Goal: Transaction & Acquisition: Book appointment/travel/reservation

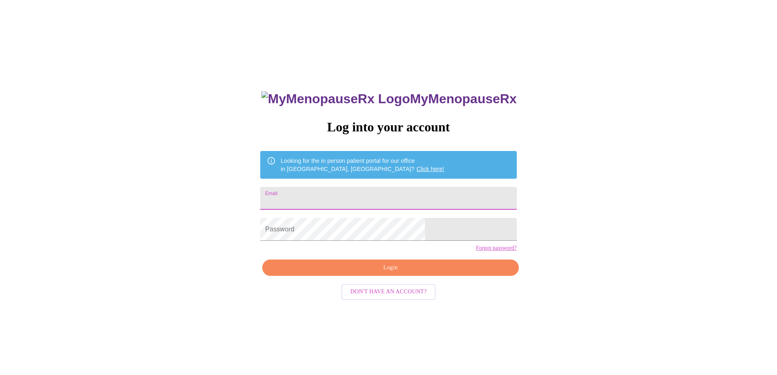
click at [334, 195] on input "Email" at bounding box center [388, 198] width 256 height 23
type input "[PERSON_NAME][EMAIL_ADDRESS][DOMAIN_NAME]"
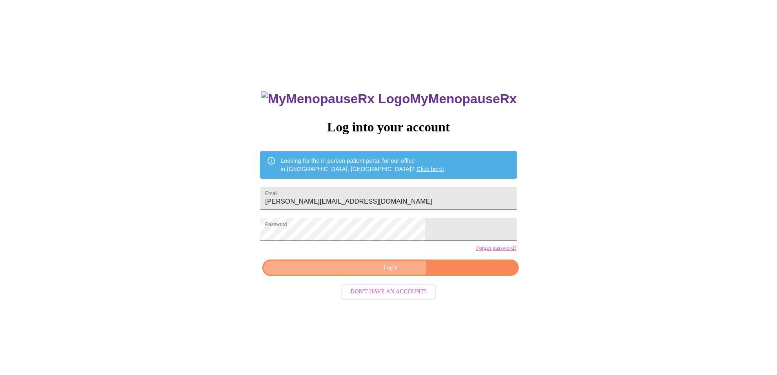
click at [387, 273] on span "Login" at bounding box center [390, 268] width 237 height 10
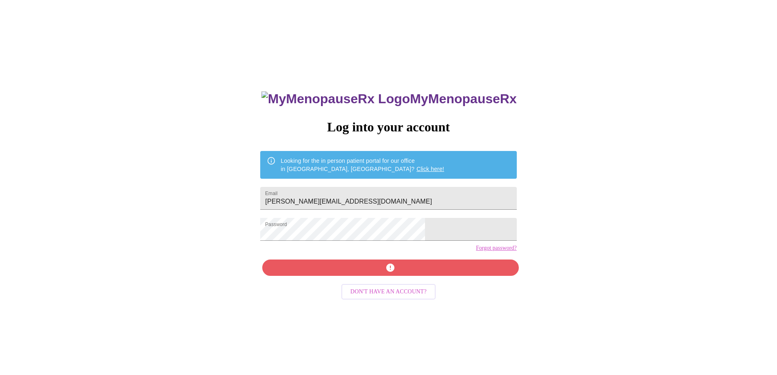
click at [379, 297] on span "Don't have an account?" at bounding box center [388, 292] width 76 height 10
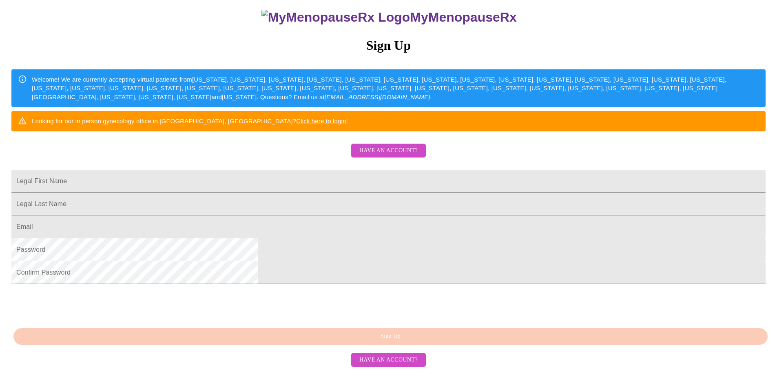
scroll to position [149, 0]
click at [347, 170] on input "Legal First Name" at bounding box center [388, 181] width 754 height 23
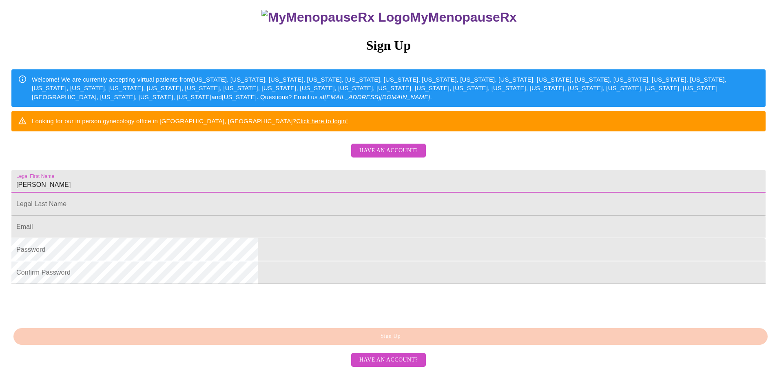
type input "[PERSON_NAME]"
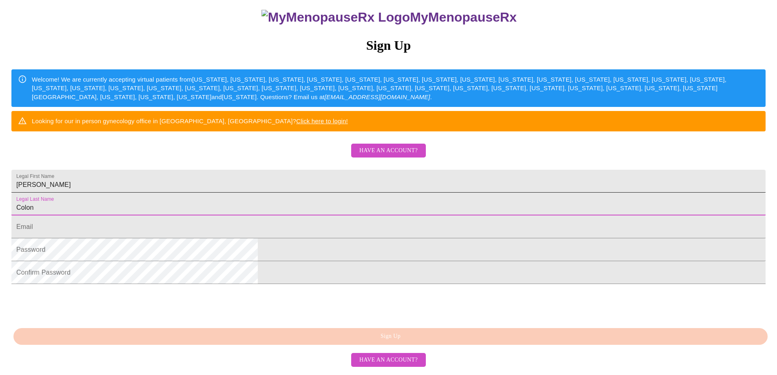
type input "Colon"
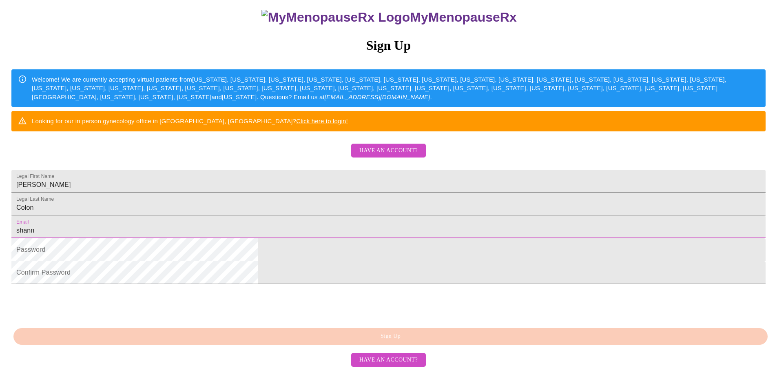
type input "[PERSON_NAME][EMAIL_ADDRESS][DOMAIN_NAME]"
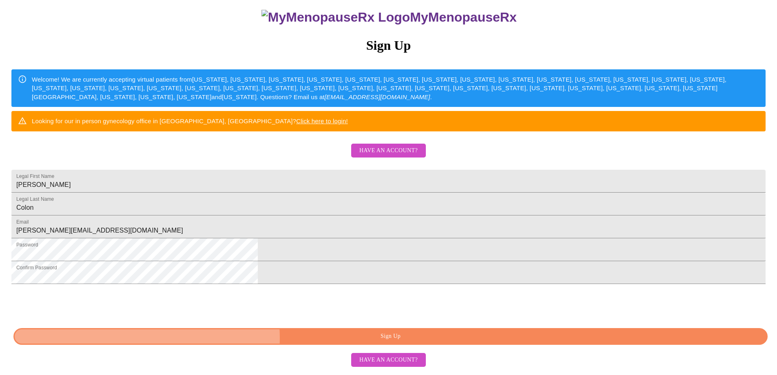
click at [401, 341] on span "Sign Up" at bounding box center [390, 336] width 735 height 10
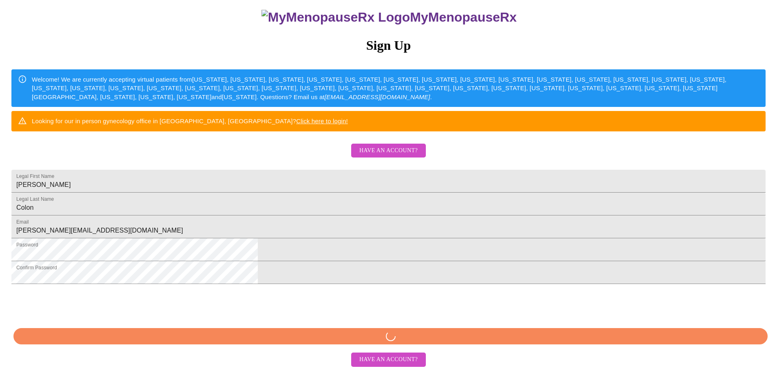
scroll to position [117, 0]
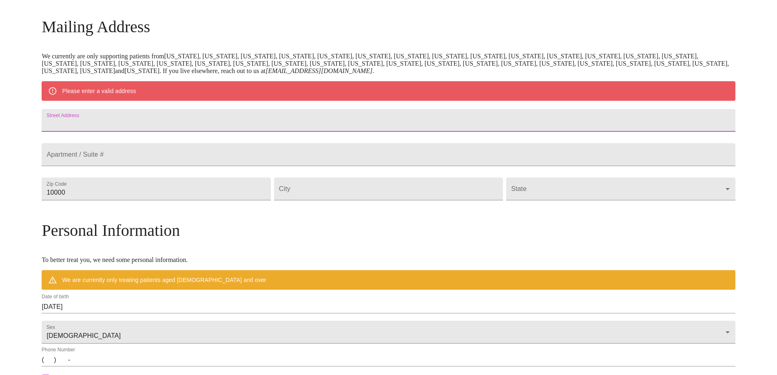
click at [184, 127] on input "Street Address" at bounding box center [388, 120] width 693 height 23
type input "[STREET_ADDRESS]"
type input "60084"
type input "Wauconda"
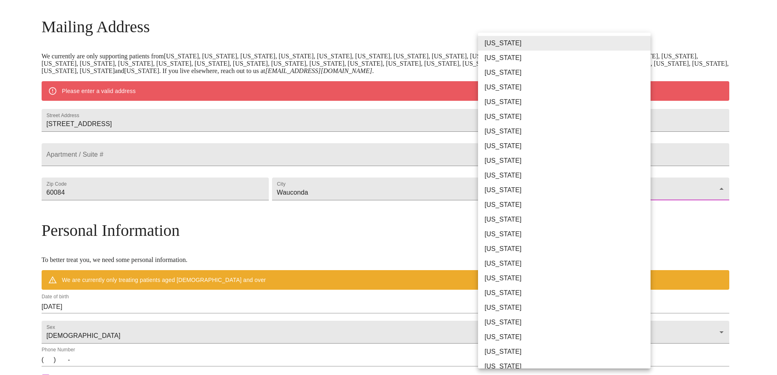
click at [515, 210] on body "MyMenopauseRx Welcome to MyMenopauseRx Since it's your first time here, you'll …" at bounding box center [388, 204] width 770 height 636
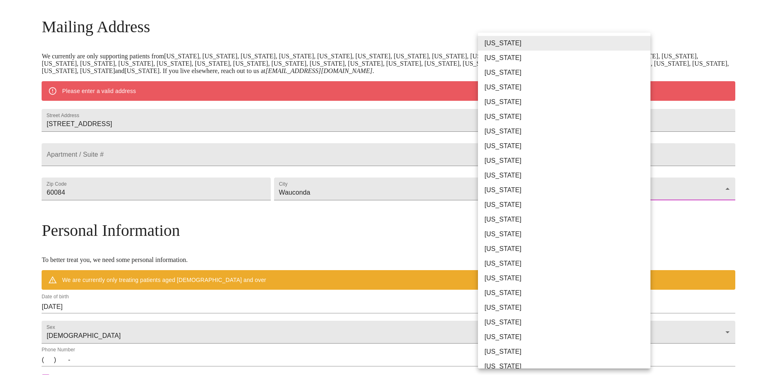
click at [510, 219] on li "[US_STATE]" at bounding box center [567, 219] width 179 height 15
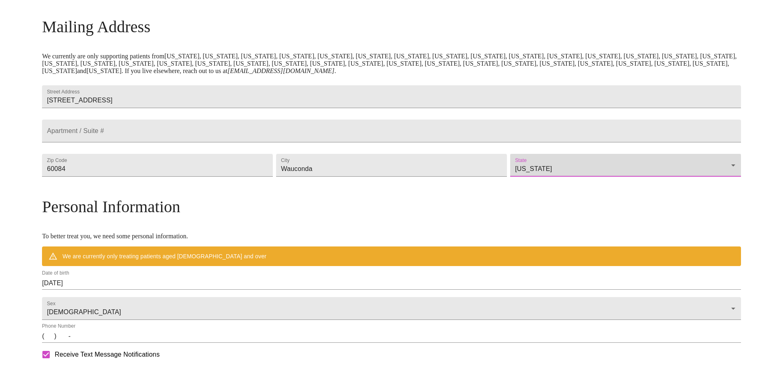
type input "[US_STATE]"
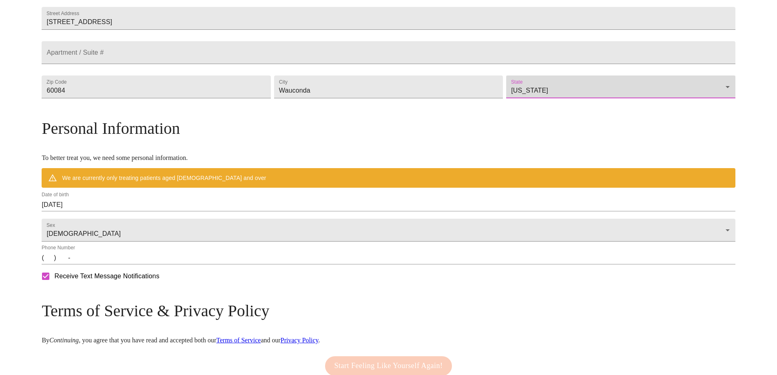
scroll to position [199, 0]
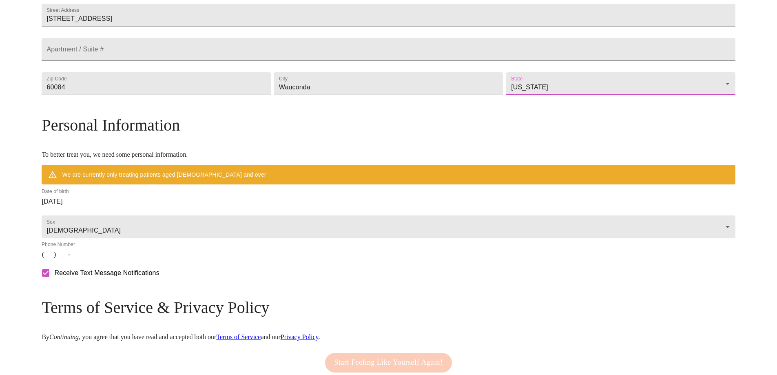
click at [132, 261] on input "(   )    -" at bounding box center [388, 254] width 693 height 13
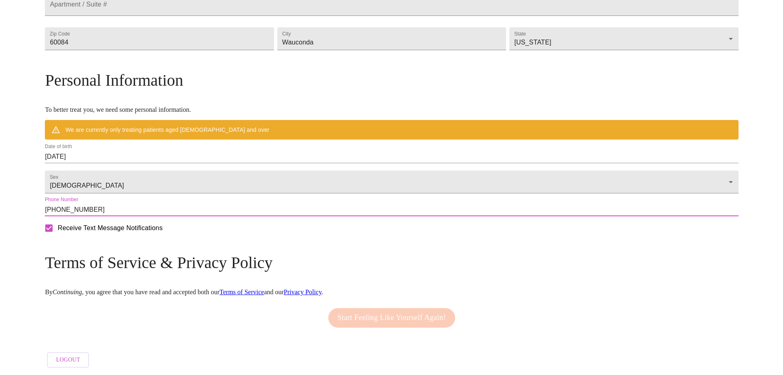
scroll to position [226, 0]
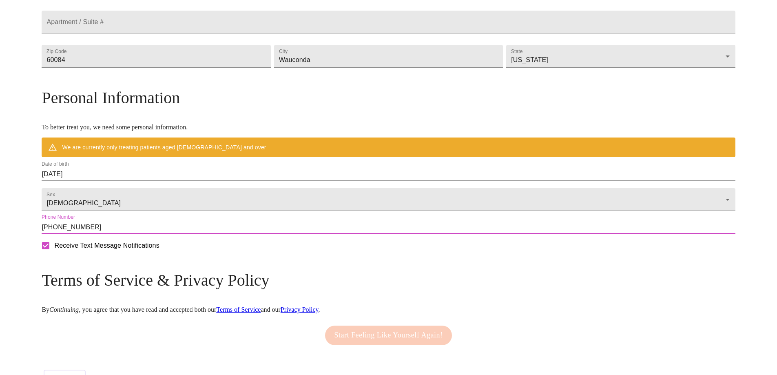
type input "[PHONE_NUMBER]"
click at [179, 181] on input "[DATE]" at bounding box center [388, 174] width 693 height 13
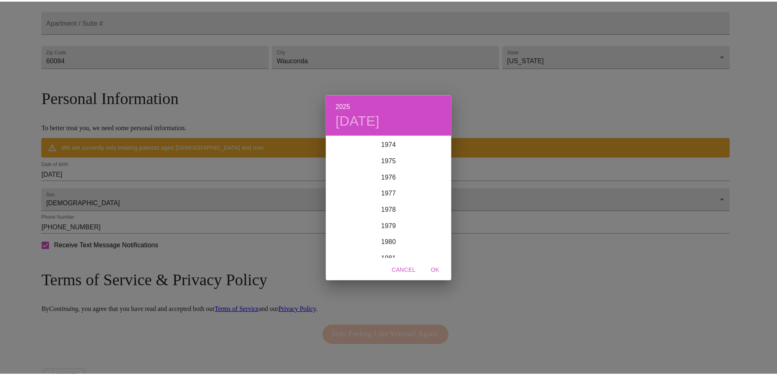
scroll to position [1224, 0]
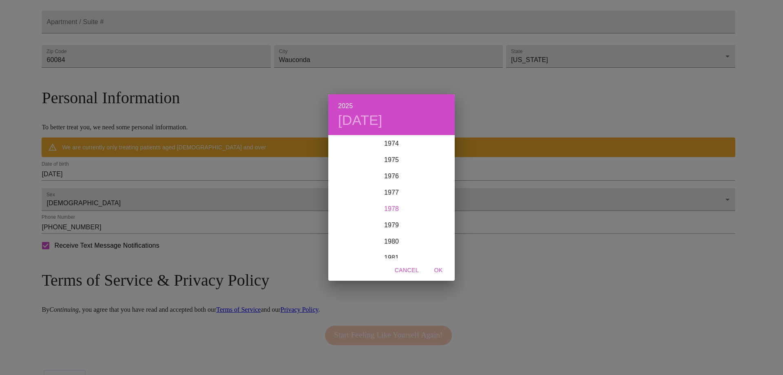
click at [396, 211] on div "1978" at bounding box center [391, 209] width 126 height 16
click at [351, 241] on div "Oct" at bounding box center [349, 243] width 42 height 31
click at [407, 179] on p "5" at bounding box center [407, 178] width 3 height 8
click at [436, 271] on span "OK" at bounding box center [439, 270] width 20 height 10
type input "[DATE]"
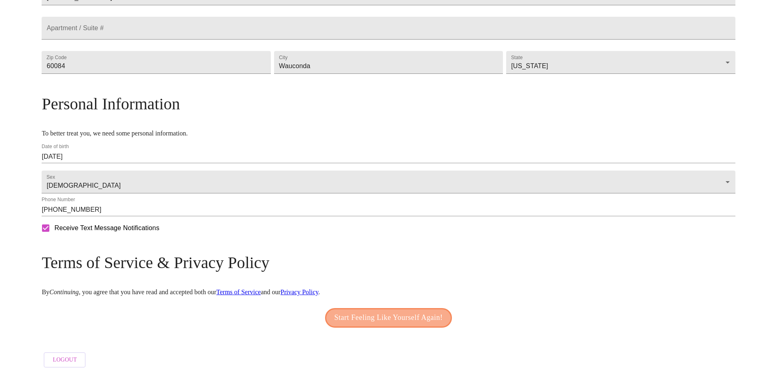
click at [372, 311] on span "Start Feeling Like Yourself Again!" at bounding box center [388, 317] width 108 height 13
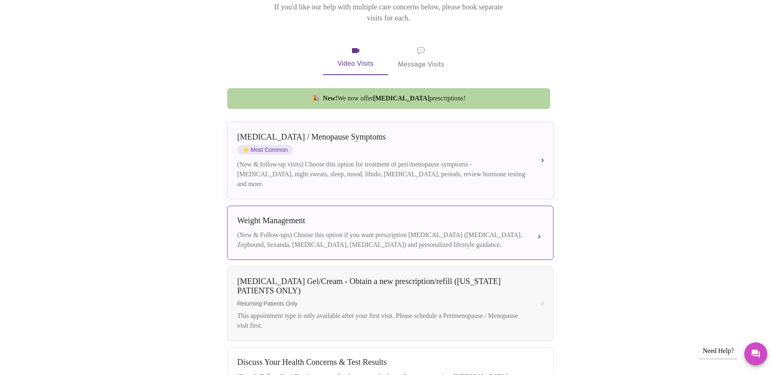
scroll to position [132, 0]
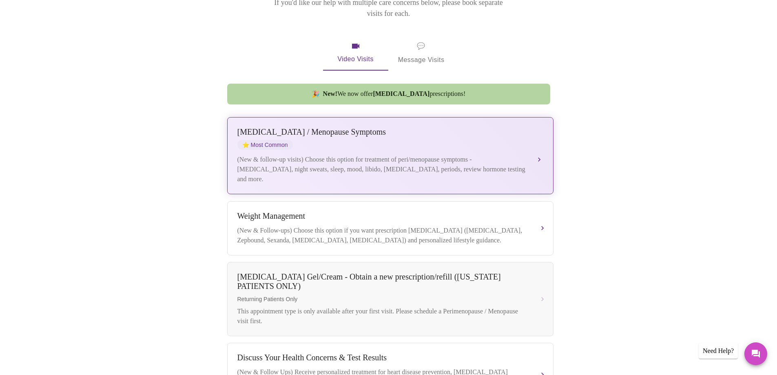
click at [413, 141] on div "[MEDICAL_DATA] / Menopause Symptoms ⭐ Most Common (New & follow-up visits) Choo…" at bounding box center [390, 155] width 306 height 57
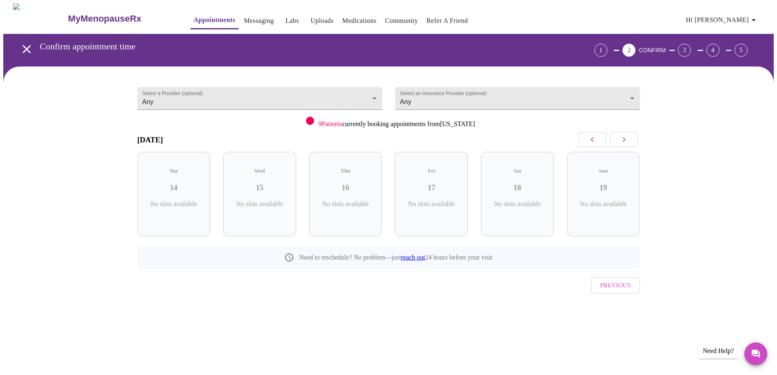
scroll to position [0, 0]
click at [252, 103] on body "MyMenopauseRx Appointments Messaging Labs Uploads Medications Community Refer a…" at bounding box center [391, 168] width 777 height 331
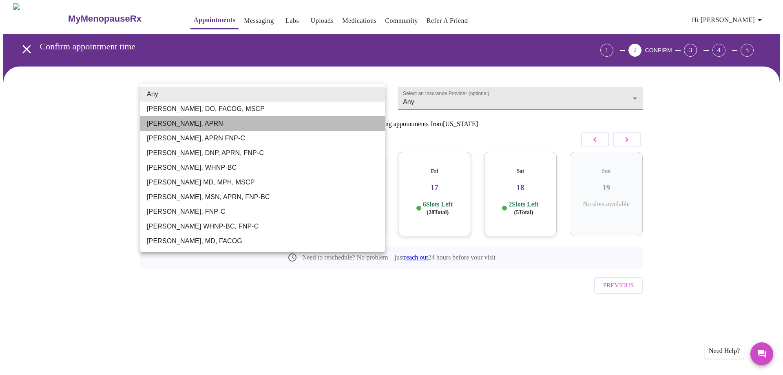
click at [179, 124] on li "[PERSON_NAME], APRN" at bounding box center [262, 123] width 245 height 15
type input "[PERSON_NAME], APRN"
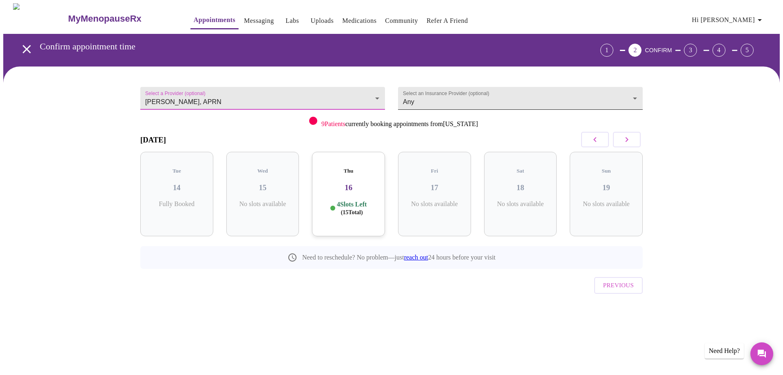
click at [408, 98] on body "MyMenopauseRx Appointments Messaging Labs Uploads Medications Community Refer a…" at bounding box center [391, 168] width 777 height 331
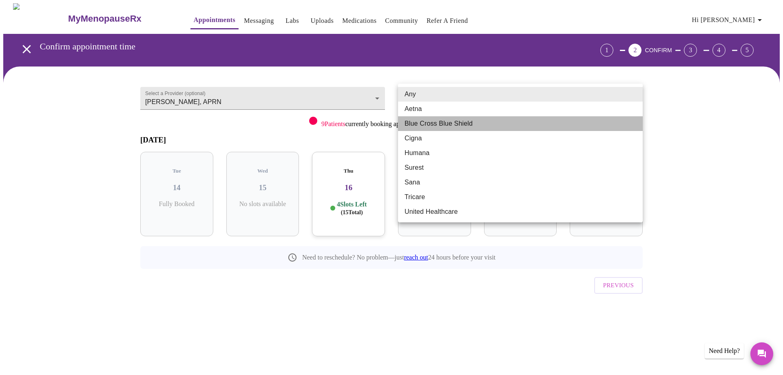
click at [413, 125] on li "Blue Cross Blue Shield" at bounding box center [520, 123] width 245 height 15
type input "Blue Cross Blue Shield"
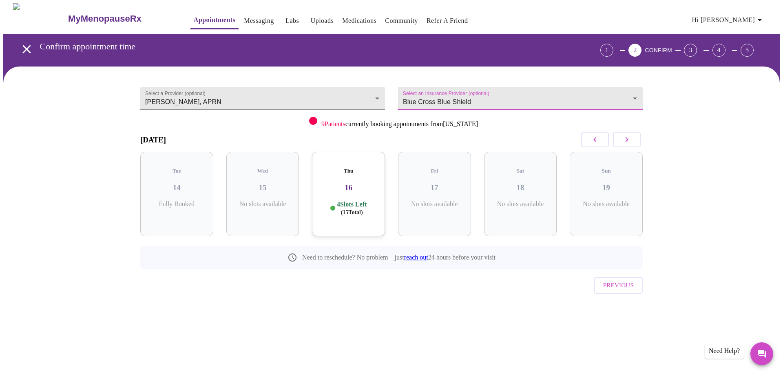
click at [372, 183] on h3 "16" at bounding box center [349, 187] width 60 height 9
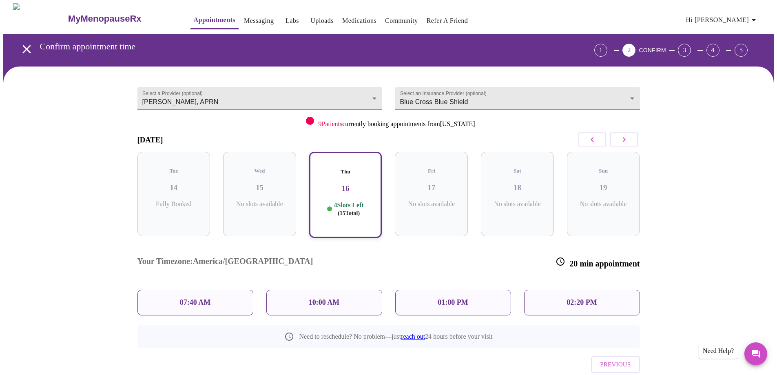
click at [337, 290] on div "10:00 AM" at bounding box center [324, 303] width 116 height 26
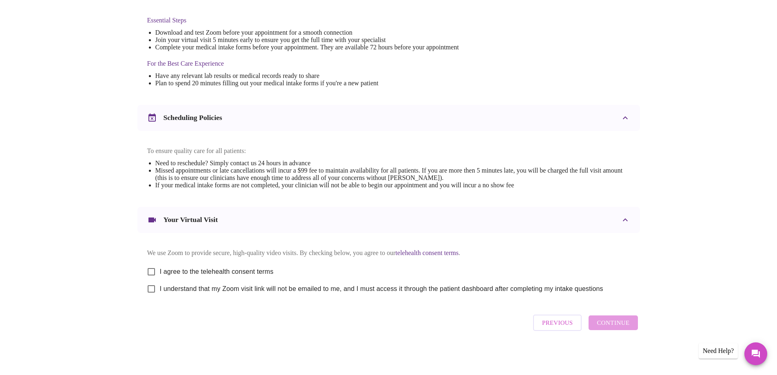
scroll to position [217, 0]
click at [150, 269] on input "I agree to the telehealth consent terms" at bounding box center [151, 271] width 17 height 17
checkbox input "true"
click at [150, 289] on input "I understand that my Zoom visit link will not be emailed to me, and I must acce…" at bounding box center [151, 288] width 17 height 17
checkbox input "true"
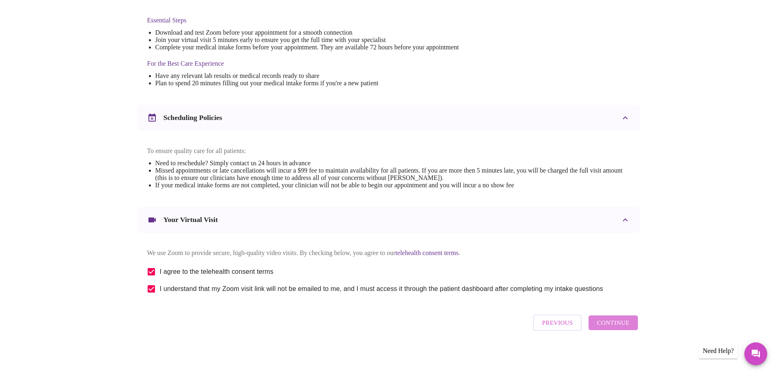
click at [615, 325] on span "Continue" at bounding box center [613, 322] width 33 height 11
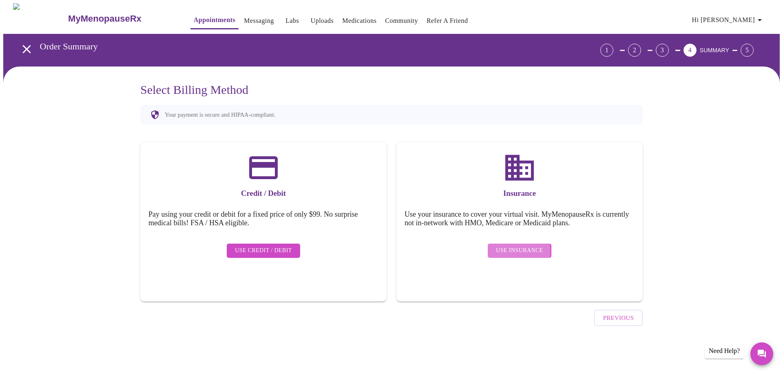
click at [509, 246] on span "Use Insurance" at bounding box center [519, 251] width 47 height 10
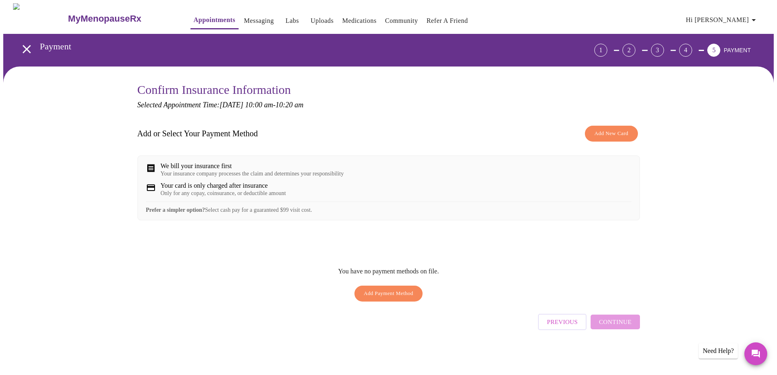
click at [604, 132] on span "Add New Card" at bounding box center [611, 133] width 34 height 9
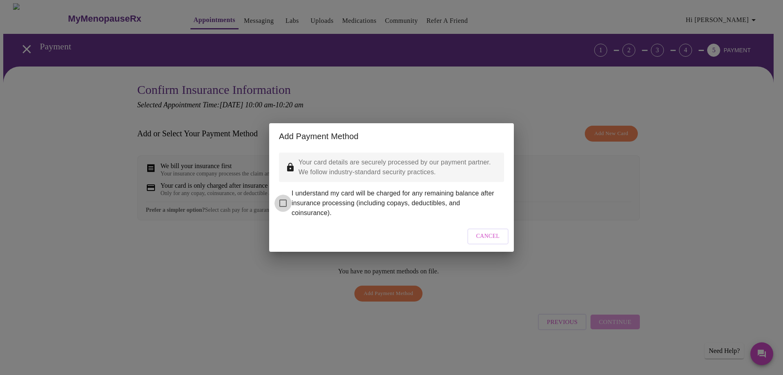
click at [283, 198] on input "I understand my card will be charged for any remaining balance after insurance …" at bounding box center [282, 203] width 17 height 17
checkbox input "true"
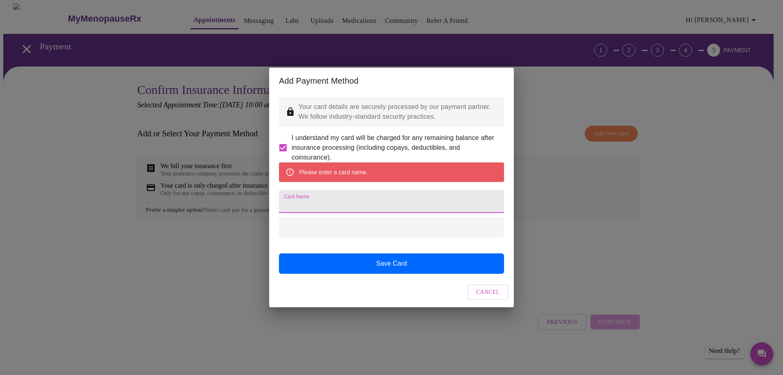
click at [314, 207] on input "Card Name" at bounding box center [391, 201] width 225 height 23
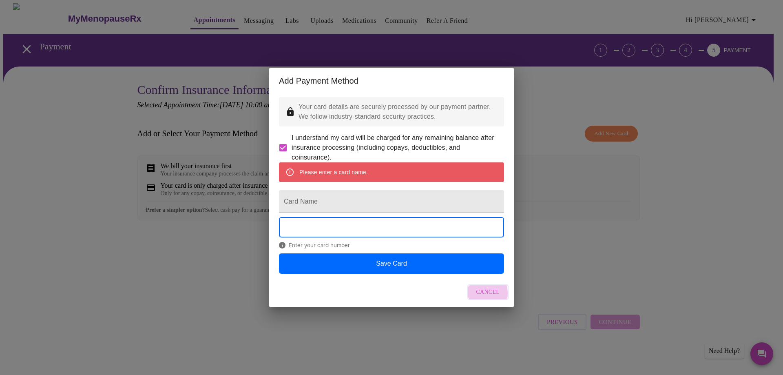
click at [476, 300] on button "Cancel" at bounding box center [488, 292] width 42 height 16
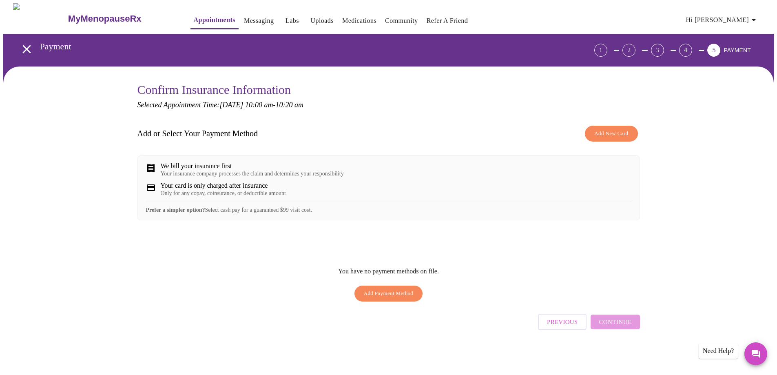
click at [609, 133] on span "Add New Card" at bounding box center [611, 133] width 34 height 9
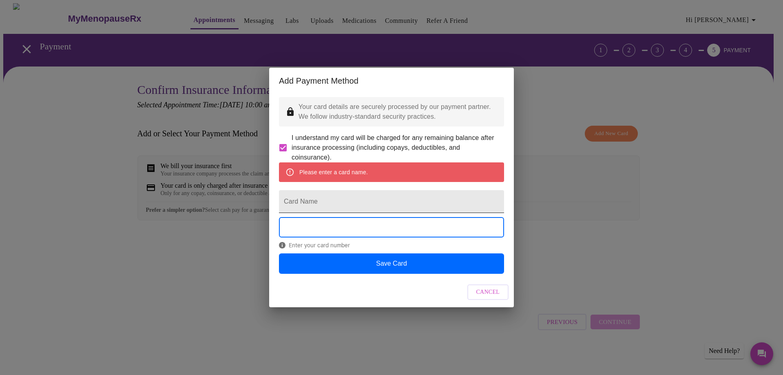
click at [358, 206] on input "Card Name" at bounding box center [391, 201] width 225 height 23
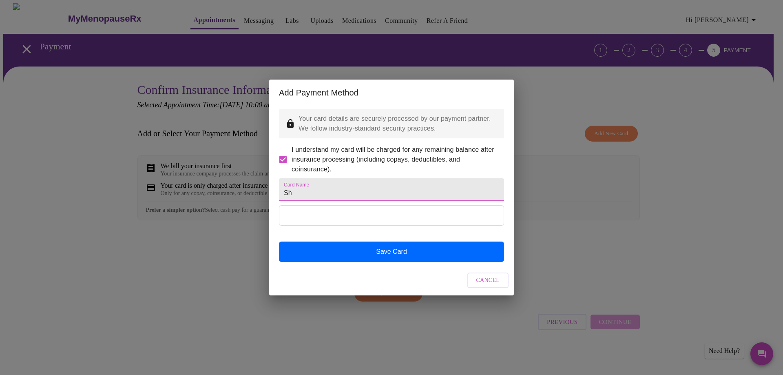
type input "S"
type input "Amazon Visa"
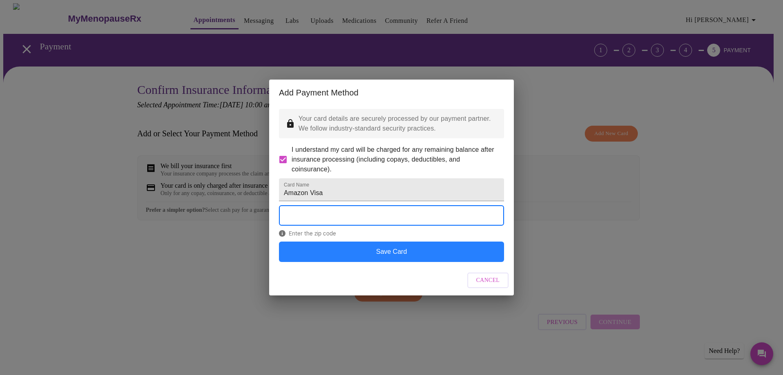
click at [371, 262] on button "Save Card" at bounding box center [391, 251] width 225 height 20
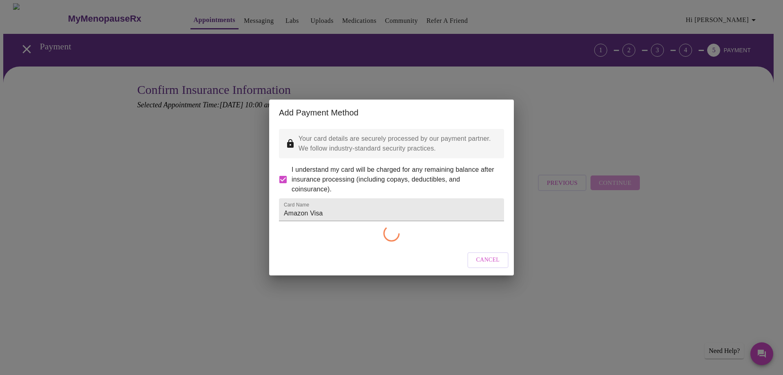
checkbox input "false"
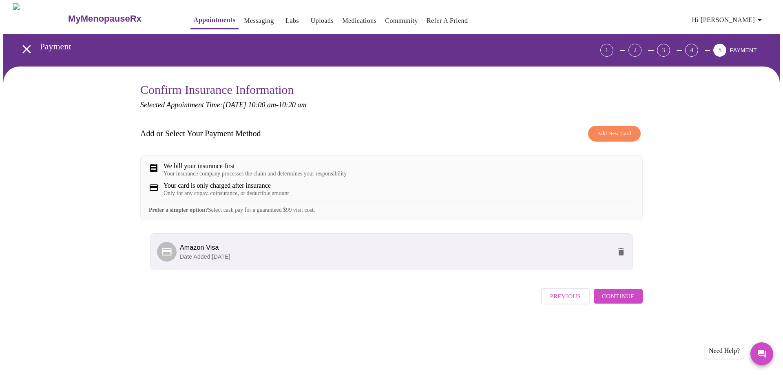
click at [625, 301] on span "Continue" at bounding box center [618, 296] width 33 height 11
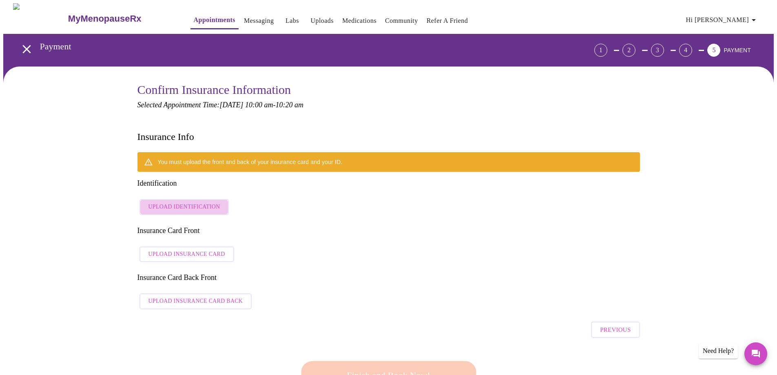
click at [185, 202] on span "Upload Identification" at bounding box center [184, 207] width 72 height 10
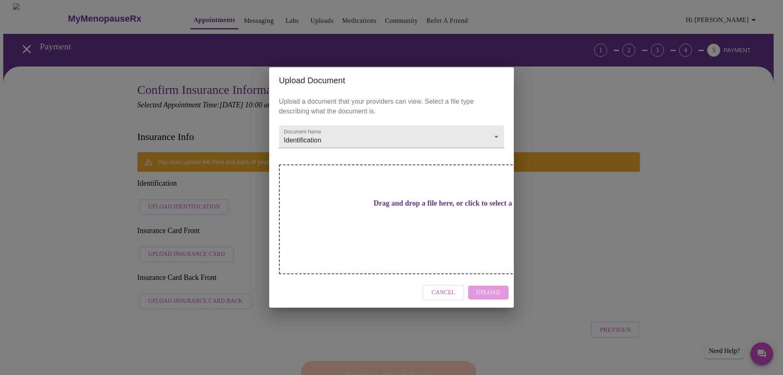
click at [374, 208] on h3 "Drag and drop a file here, or click to select a file" at bounding box center [448, 203] width 225 height 9
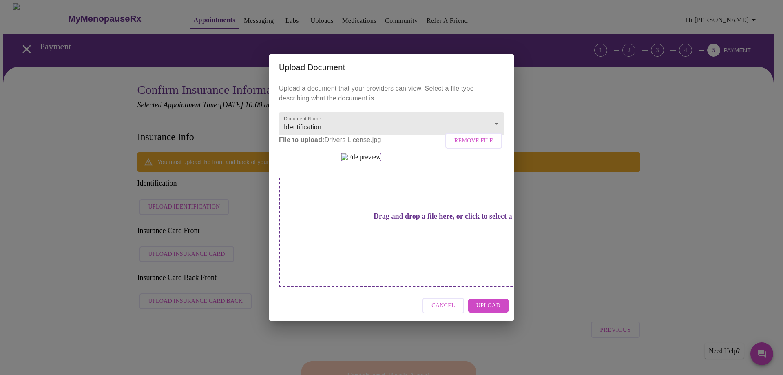
click at [497, 311] on span "Upload" at bounding box center [488, 306] width 24 height 10
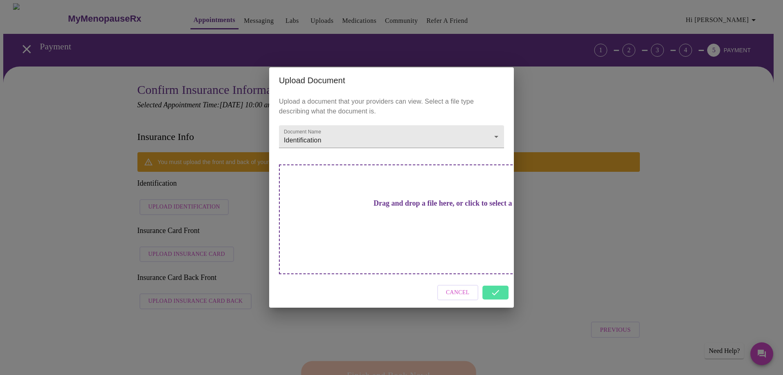
click at [197, 219] on div "Upload Document Upload a document that your providers can view. Select a file t…" at bounding box center [391, 187] width 783 height 375
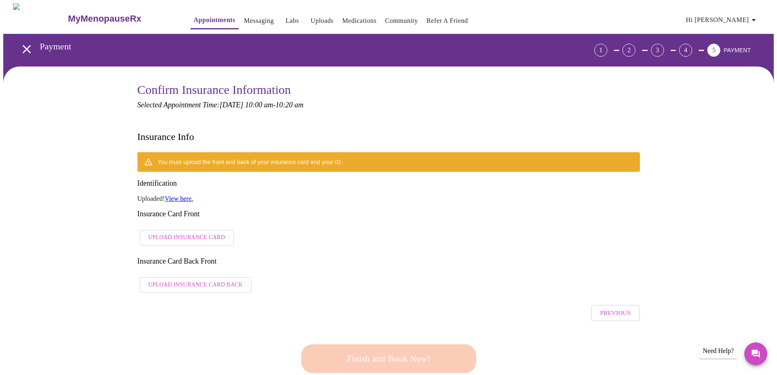
click at [162, 232] on span "Upload Insurance Card" at bounding box center [186, 237] width 77 height 10
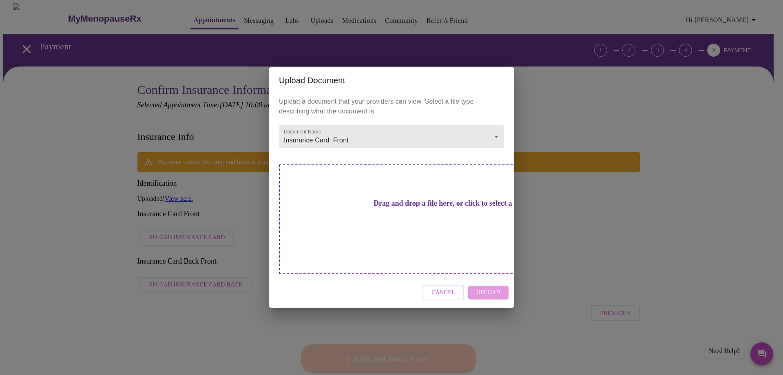
click at [385, 208] on h3 "Drag and drop a file here, or click to select a file" at bounding box center [448, 203] width 225 height 9
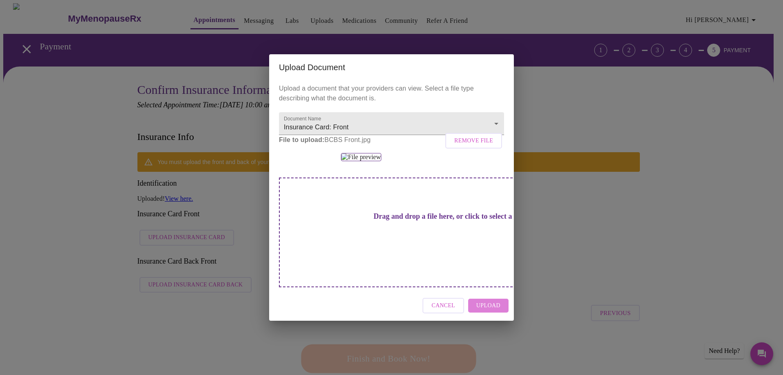
click at [493, 311] on span "Upload" at bounding box center [488, 306] width 24 height 10
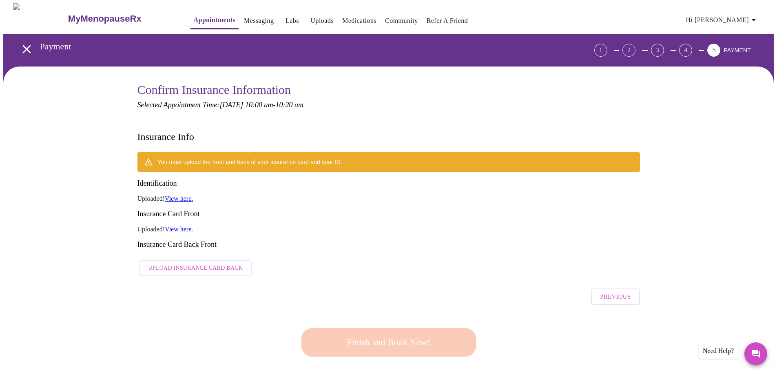
click at [173, 260] on button "Upload Insurance Card Back" at bounding box center [195, 268] width 113 height 16
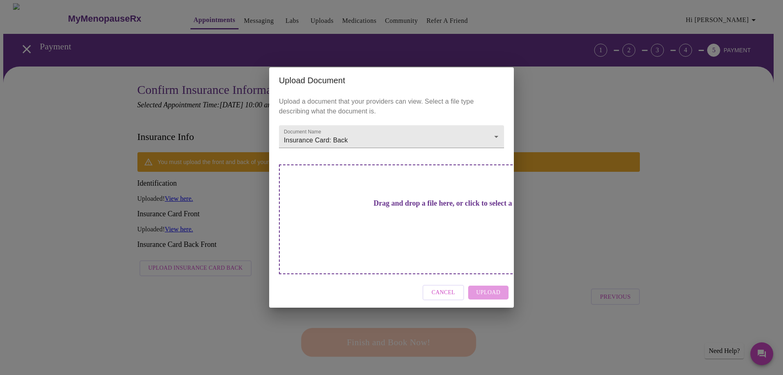
click at [396, 208] on h3 "Drag and drop a file here, or click to select a file" at bounding box center [448, 203] width 225 height 9
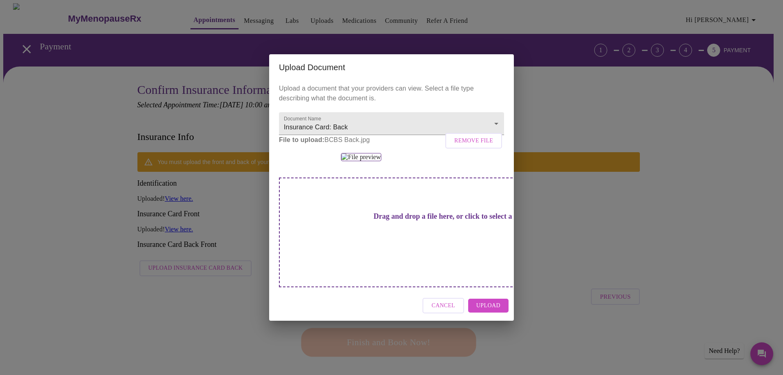
click at [488, 311] on span "Upload" at bounding box center [488, 306] width 24 height 10
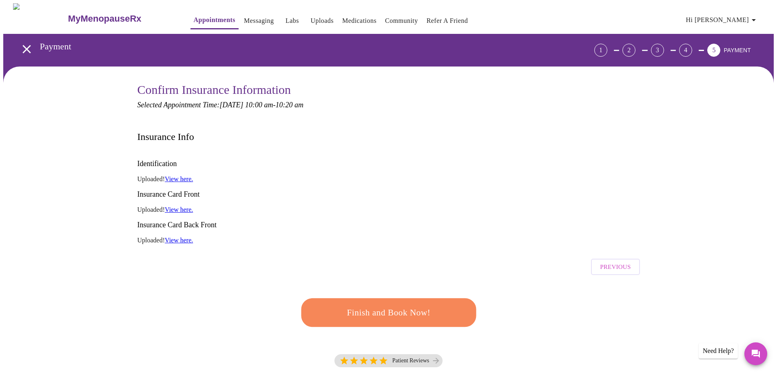
click at [392, 305] on span "Finish and Book Now!" at bounding box center [388, 312] width 151 height 15
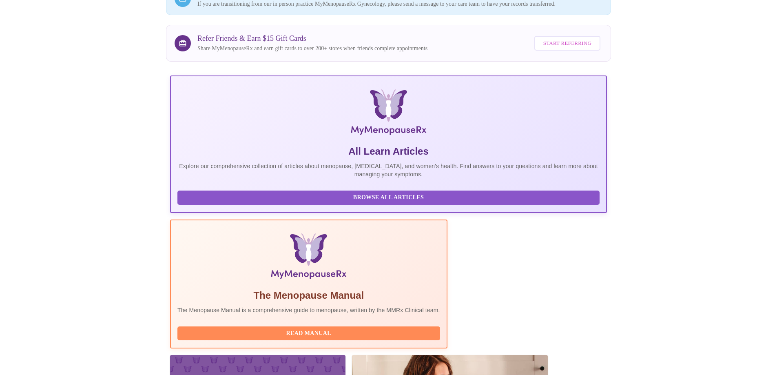
scroll to position [114, 0]
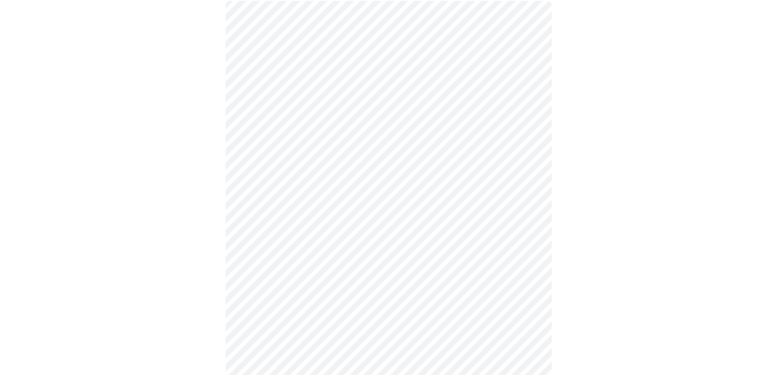
scroll to position [82, 0]
click at [310, 95] on body "MyMenopauseRx Appointments Messaging Labs Uploads Medications Community Refer a…" at bounding box center [391, 327] width 777 height 811
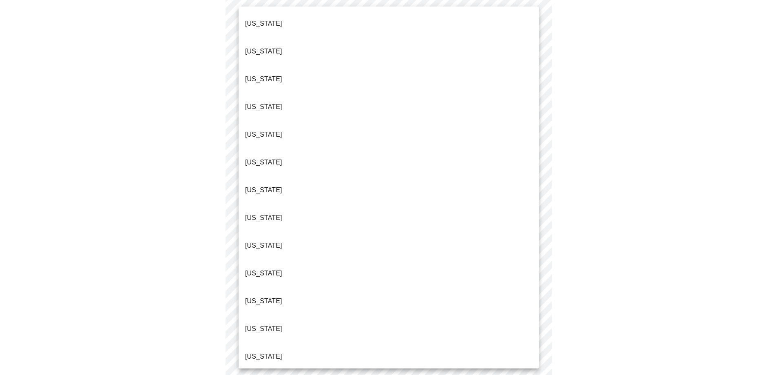
click at [250, 352] on p "[US_STATE]" at bounding box center [263, 357] width 37 height 10
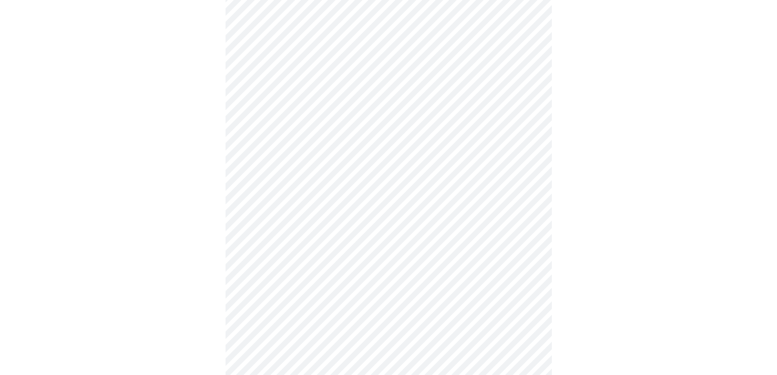
click at [273, 155] on body "MyMenopauseRx Appointments Messaging Labs Uploads Medications Community Refer a…" at bounding box center [388, 325] width 770 height 806
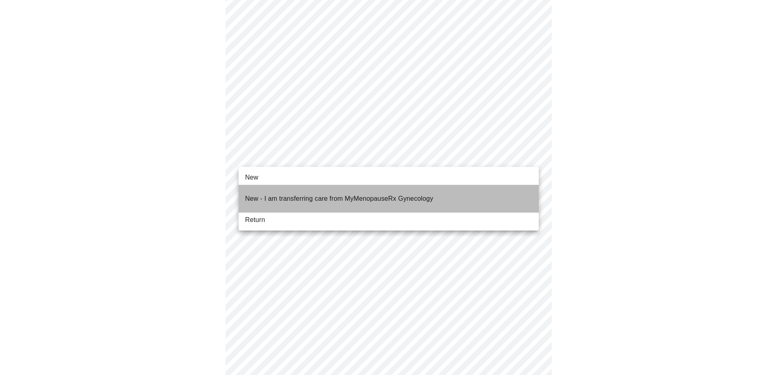
click at [287, 194] on p "New - I am transferring care from MyMenopauseRx Gynecology" at bounding box center [339, 199] width 188 height 10
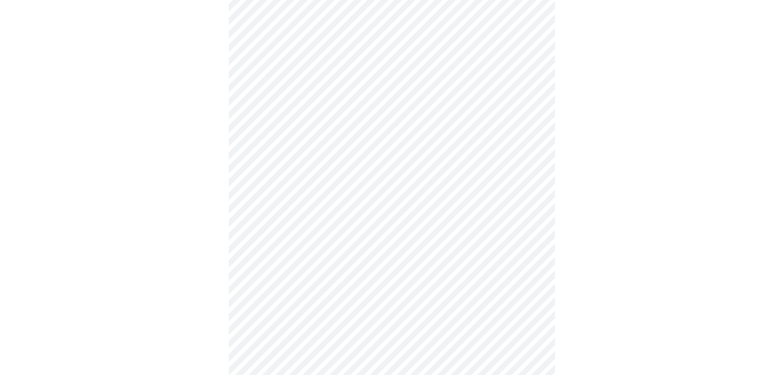
scroll to position [427, 0]
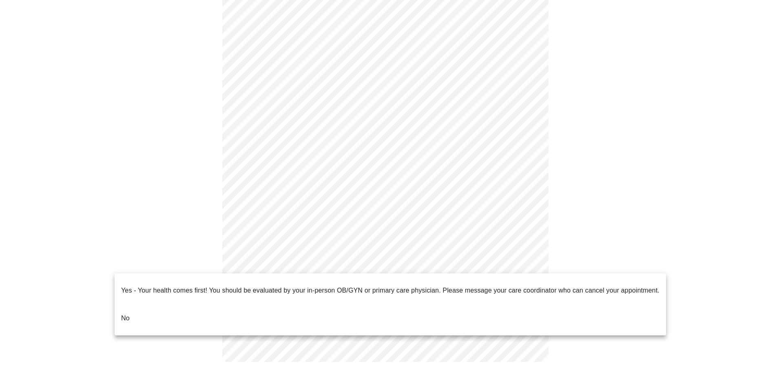
click at [149, 304] on li "No" at bounding box center [390, 318] width 551 height 28
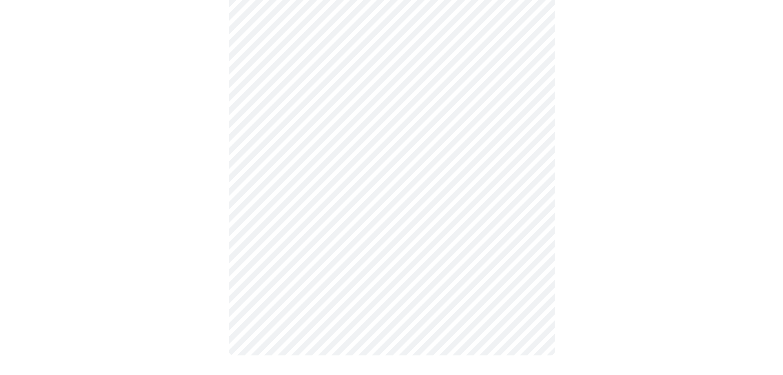
scroll to position [0, 0]
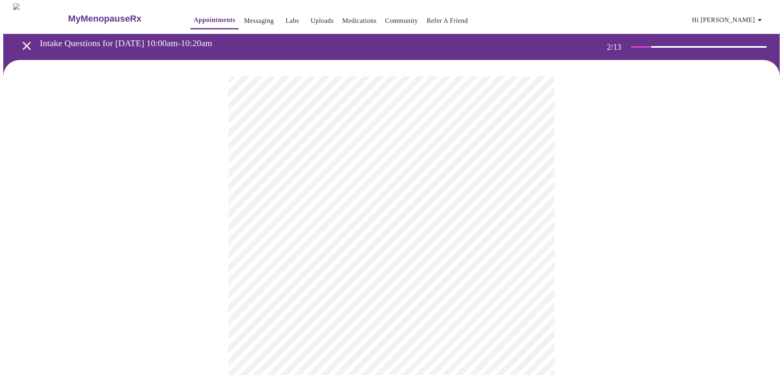
click at [345, 168] on body "MyMenopauseRx Appointments Messaging Labs Uploads Medications Community Refer a…" at bounding box center [391, 286] width 777 height 566
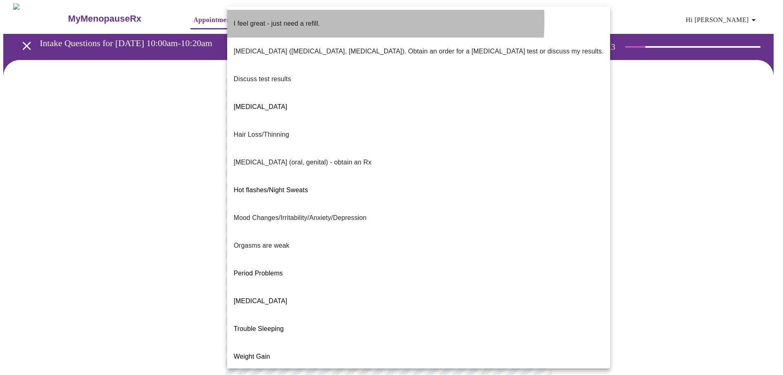
click at [292, 20] on p "I feel great - just need a refill." at bounding box center [277, 24] width 86 height 10
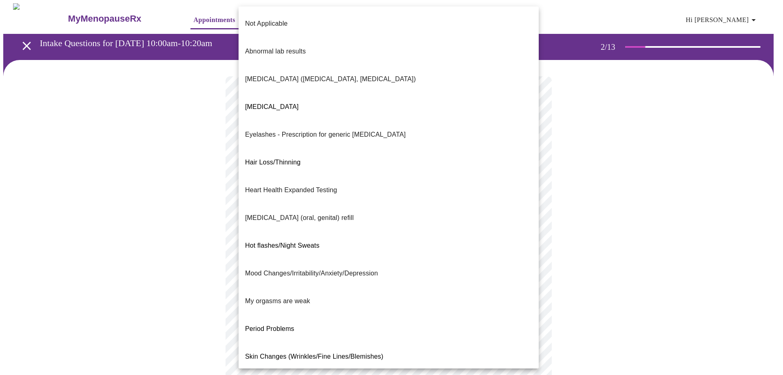
click at [255, 232] on body "MyMenopauseRx Appointments Messaging Labs Uploads Medications Community Refer a…" at bounding box center [391, 283] width 777 height 561
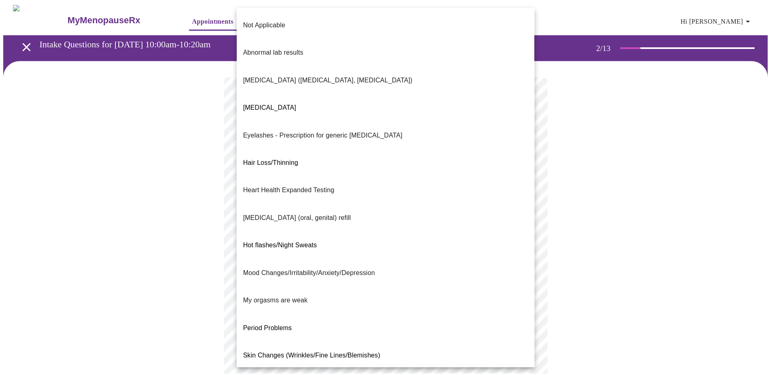
scroll to position [27, 0]
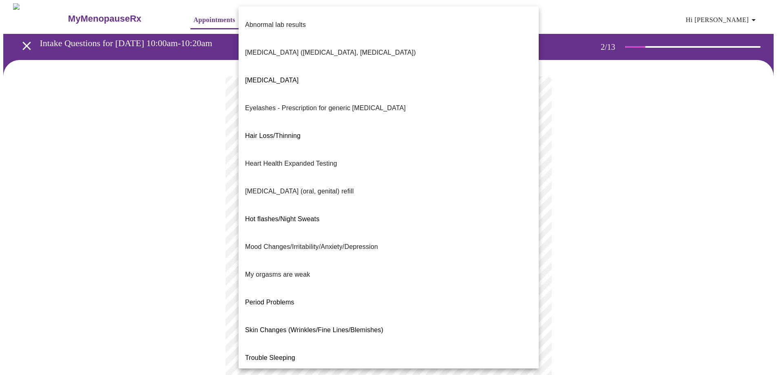
click at [261, 271] on span "My orgasms are weak" at bounding box center [277, 274] width 65 height 7
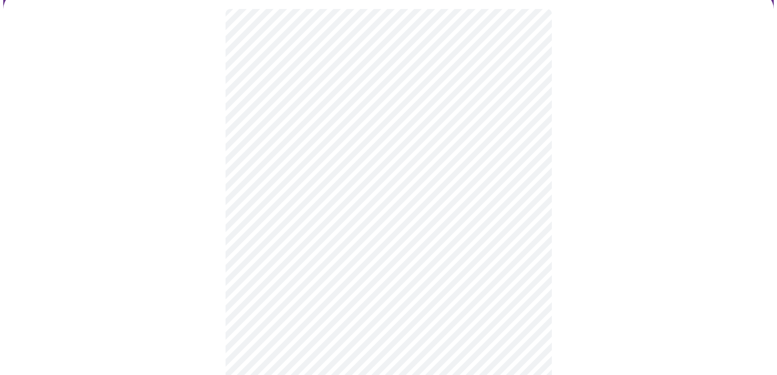
scroll to position [82, 0]
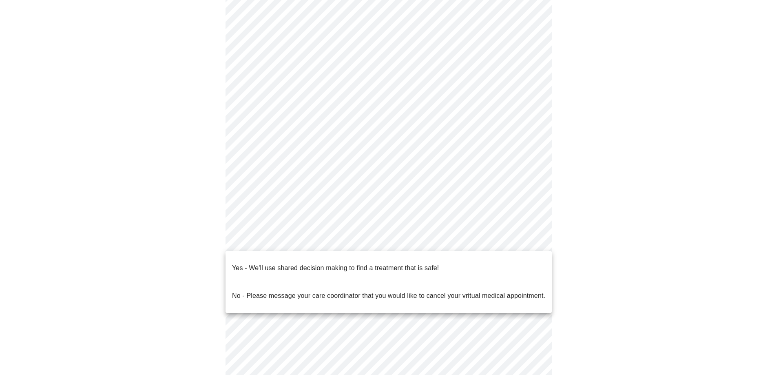
click at [295, 236] on body "MyMenopauseRx Appointments Messaging Labs Uploads Medications Community Refer a…" at bounding box center [391, 200] width 777 height 556
click at [156, 198] on div at bounding box center [391, 187] width 783 height 375
click at [372, 243] on body "MyMenopauseRx Appointments Messaging Labs Uploads Medications Community Refer a…" at bounding box center [391, 200] width 777 height 556
click at [264, 263] on p "Yes - We'll use shared decision making to find a treatment that is safe!" at bounding box center [335, 268] width 207 height 10
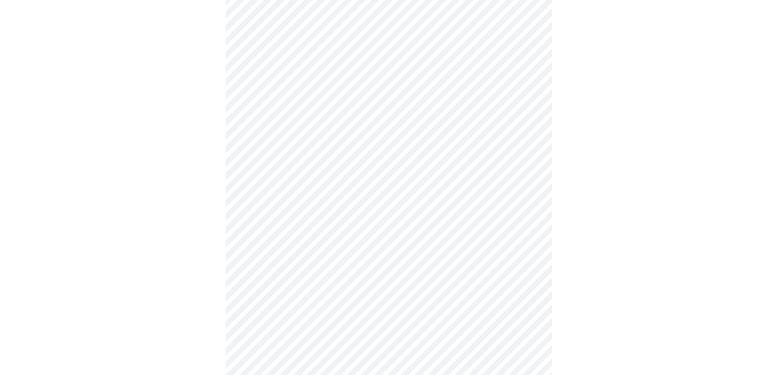
scroll to position [0, 0]
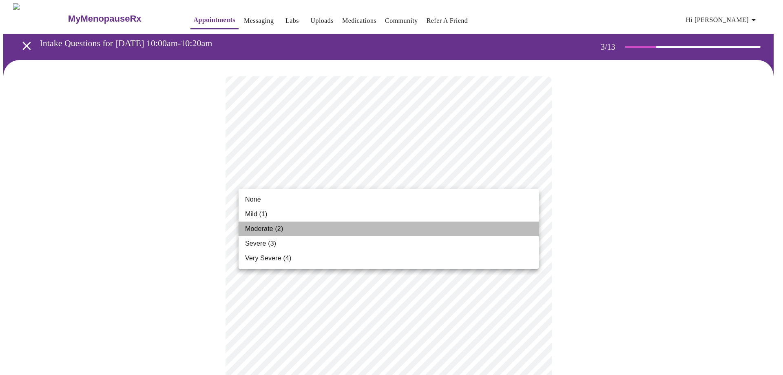
click at [262, 229] on span "Moderate (2)" at bounding box center [264, 229] width 38 height 10
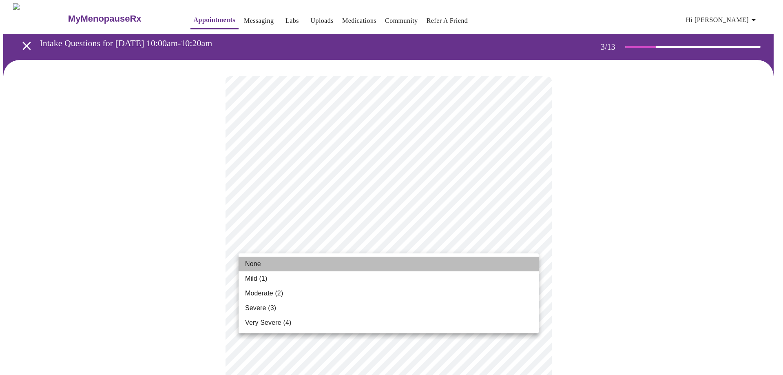
click at [249, 261] on span "None" at bounding box center [253, 264] width 16 height 10
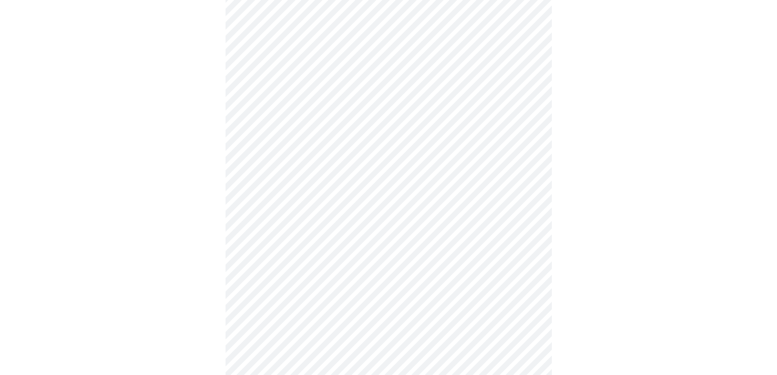
scroll to position [82, 0]
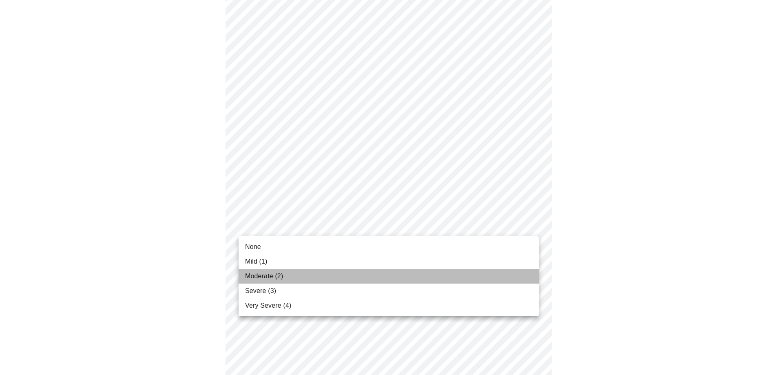
click at [266, 273] on span "Moderate (2)" at bounding box center [264, 276] width 38 height 10
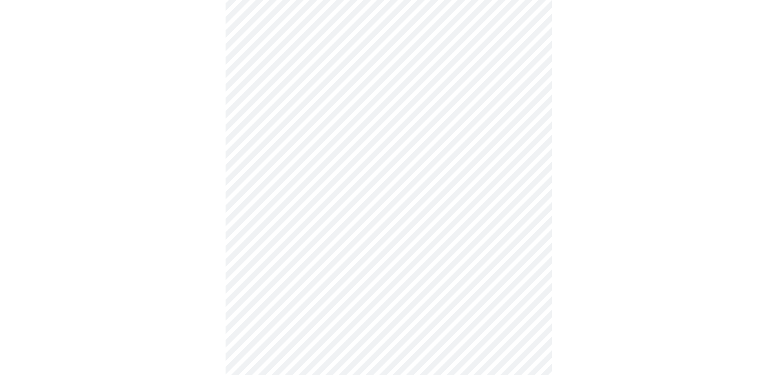
scroll to position [163, 0]
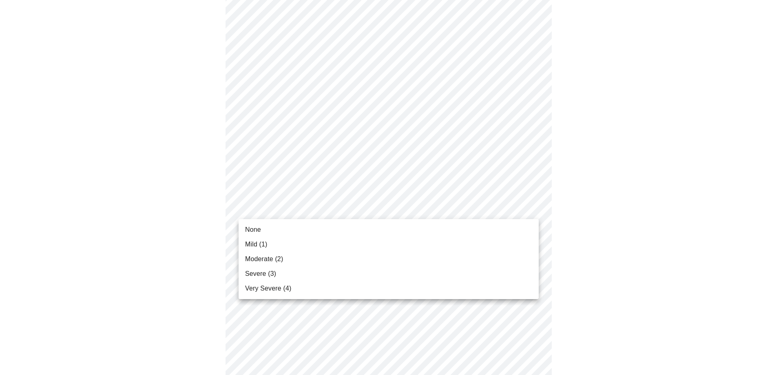
click at [302, 210] on body "MyMenopauseRx Appointments Messaging Labs Uploads Medications Community Refer a…" at bounding box center [391, 365] width 777 height 1051
click at [260, 259] on span "Moderate (2)" at bounding box center [264, 259] width 38 height 10
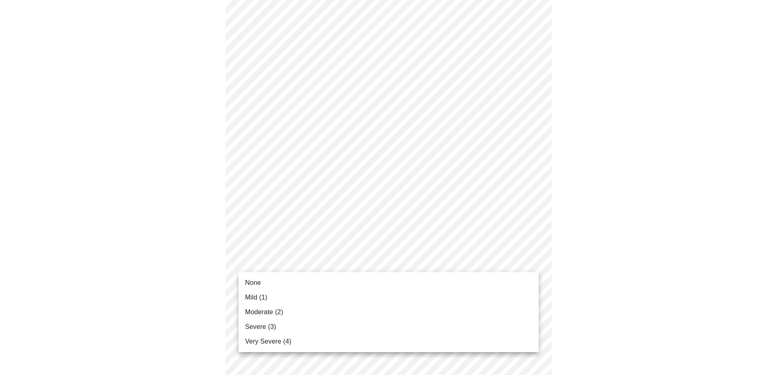
click at [270, 258] on body "MyMenopauseRx Appointments Messaging Labs Uploads Medications Community Refer a…" at bounding box center [391, 359] width 777 height 1039
click at [263, 325] on span "Severe (3)" at bounding box center [260, 327] width 31 height 10
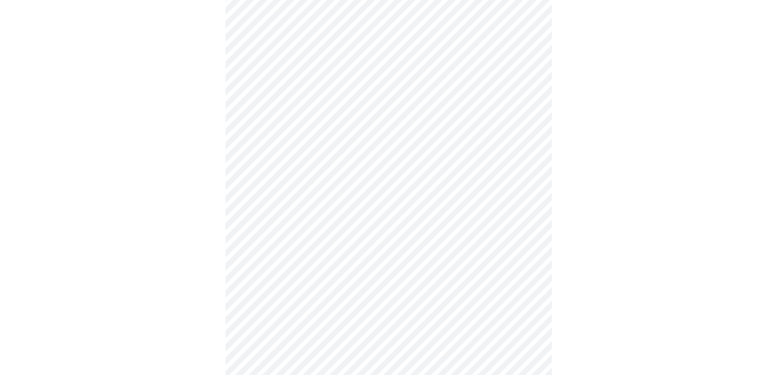
scroll to position [245, 0]
click at [298, 232] on body "MyMenopauseRx Appointments Messaging Labs Uploads Medications Community Refer a…" at bounding box center [391, 273] width 777 height 1028
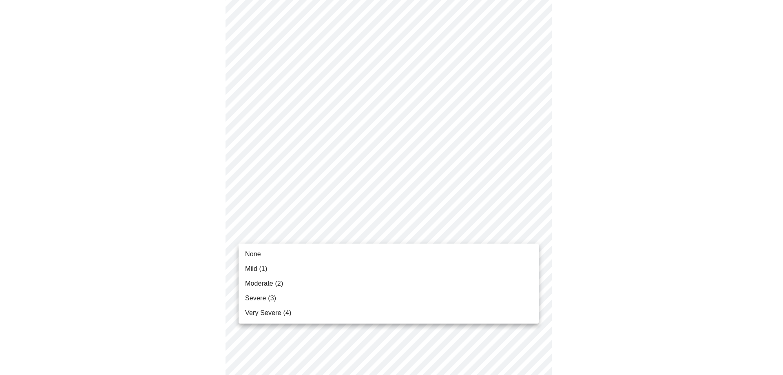
click at [258, 297] on span "Severe (3)" at bounding box center [260, 298] width 31 height 10
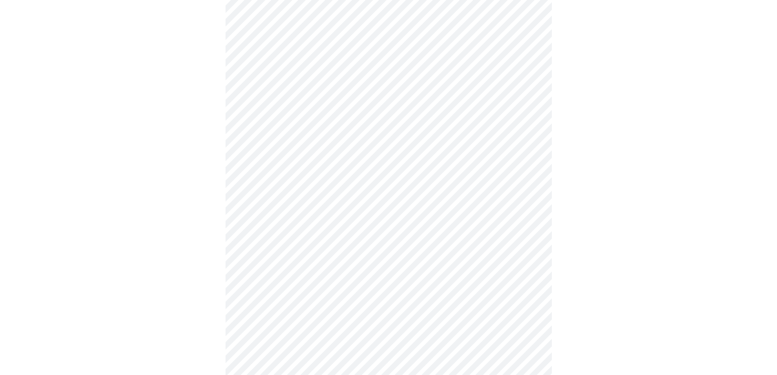
scroll to position [326, 0]
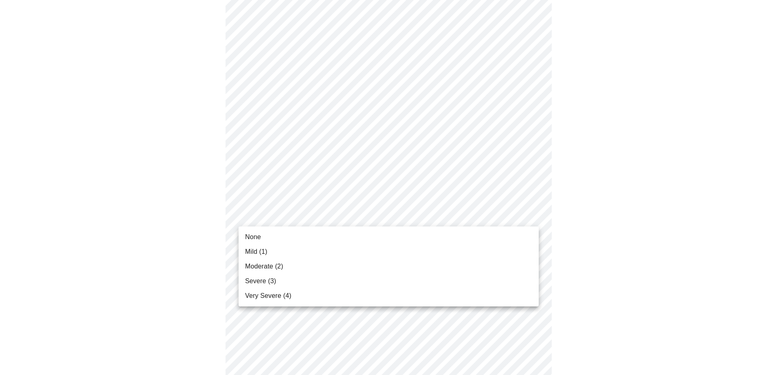
click at [310, 219] on body "MyMenopauseRx Appointments Messaging Labs Uploads Medications Community Refer a…" at bounding box center [391, 185] width 777 height 1016
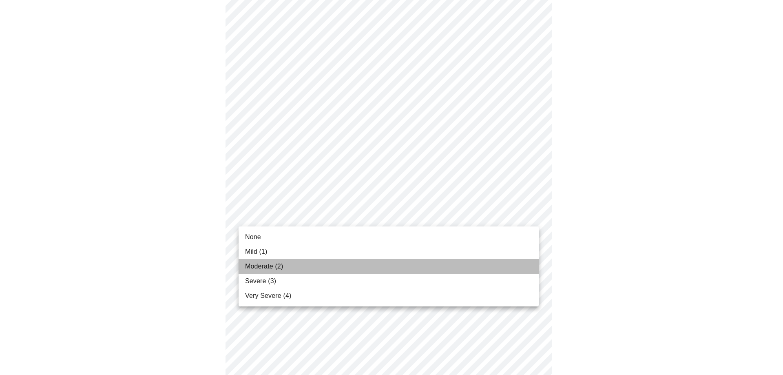
click at [257, 266] on span "Moderate (2)" at bounding box center [264, 266] width 38 height 10
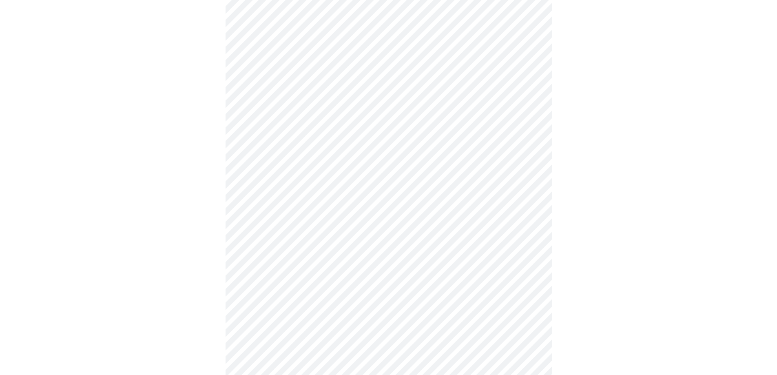
scroll to position [367, 0]
click at [306, 237] on body "MyMenopauseRx Appointments Messaging Labs Uploads Medications Community Refer a…" at bounding box center [391, 138] width 777 height 1005
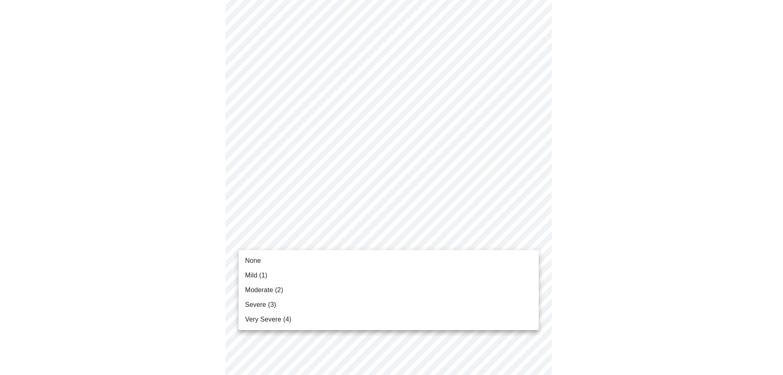
click at [259, 318] on span "Very Severe (4)" at bounding box center [268, 319] width 46 height 10
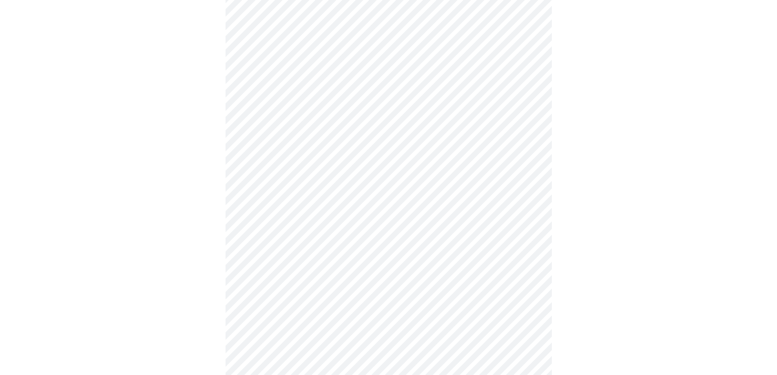
scroll to position [408, 0]
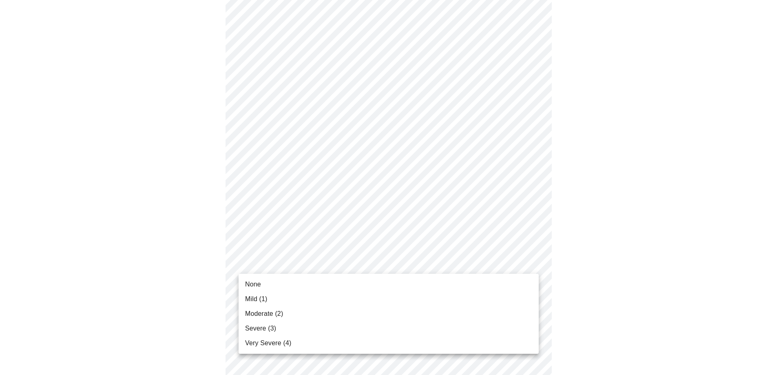
click at [305, 263] on body "MyMenopauseRx Appointments Messaging Labs Uploads Medications Community Refer a…" at bounding box center [391, 92] width 777 height 994
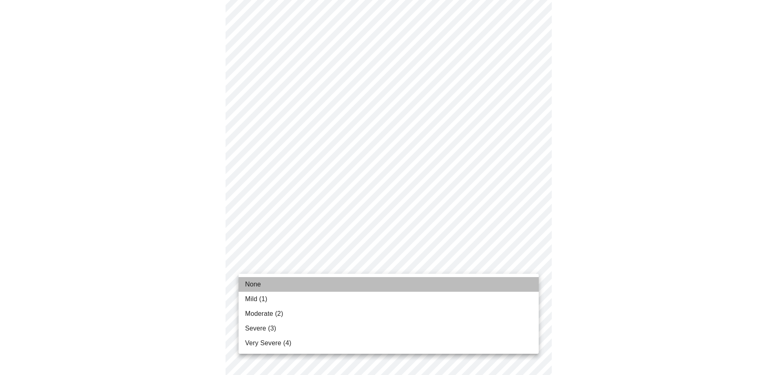
click at [269, 281] on li "None" at bounding box center [389, 284] width 300 height 15
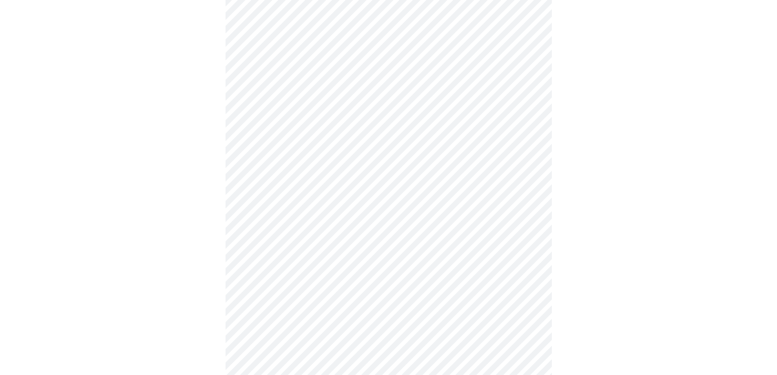
scroll to position [489, 0]
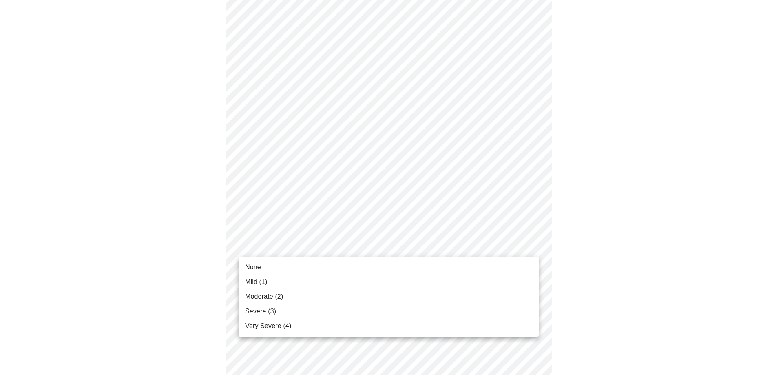
click at [261, 241] on body "MyMenopauseRx Appointments Messaging Labs Uploads Medications Community Refer a…" at bounding box center [391, 5] width 777 height 982
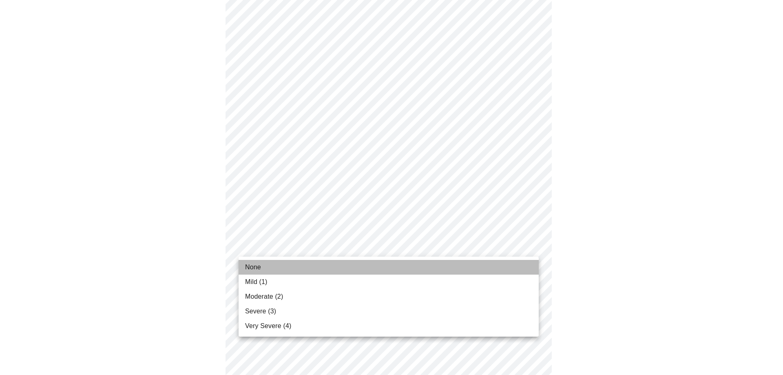
click at [258, 267] on span "None" at bounding box center [253, 267] width 16 height 10
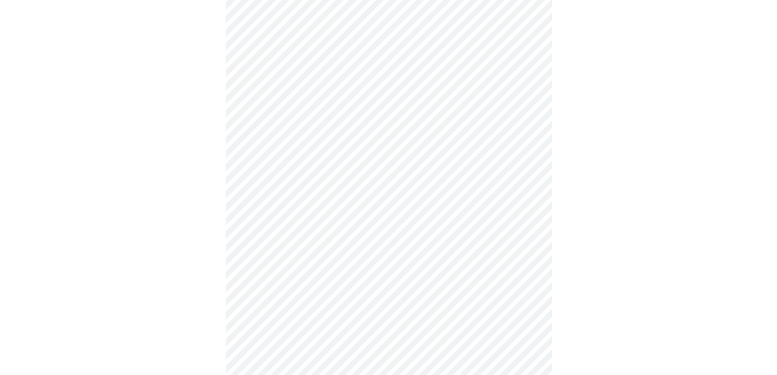
scroll to position [571, 0]
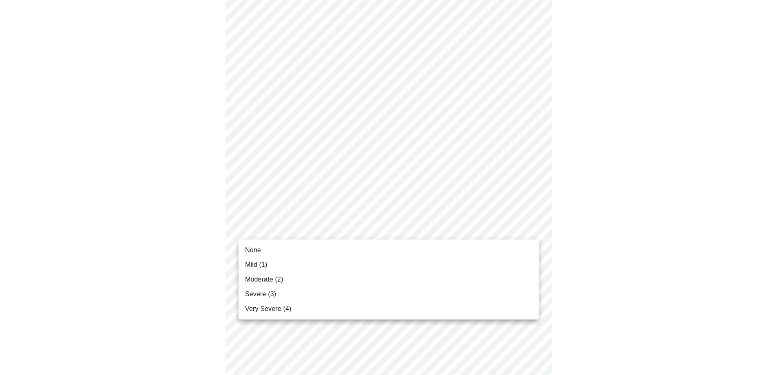
click at [251, 289] on span "Severe (3)" at bounding box center [260, 294] width 31 height 10
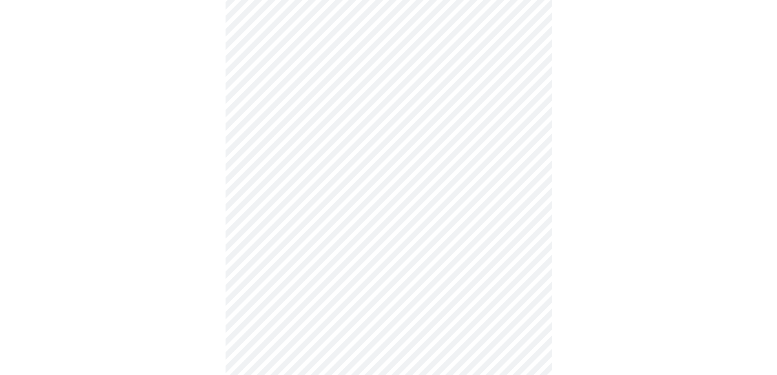
scroll to position [367, 0]
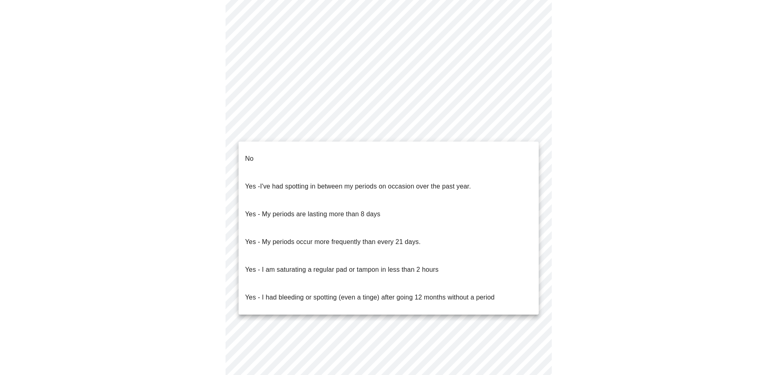
click at [281, 128] on body "MyMenopauseRx Appointments Messaging Labs Uploads Medications Community Refer a…" at bounding box center [391, 38] width 777 height 805
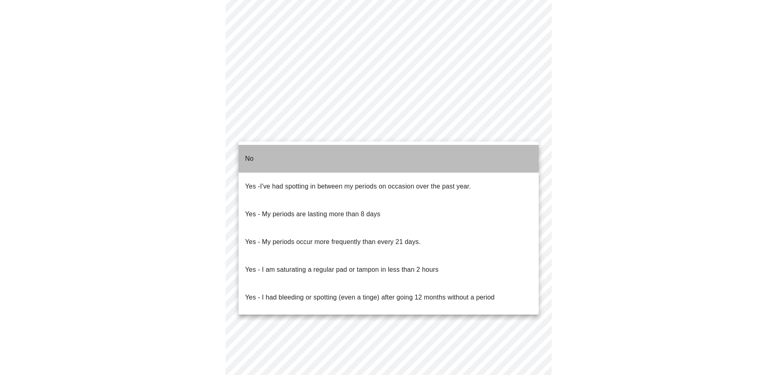
click at [262, 151] on li "No" at bounding box center [389, 159] width 300 height 28
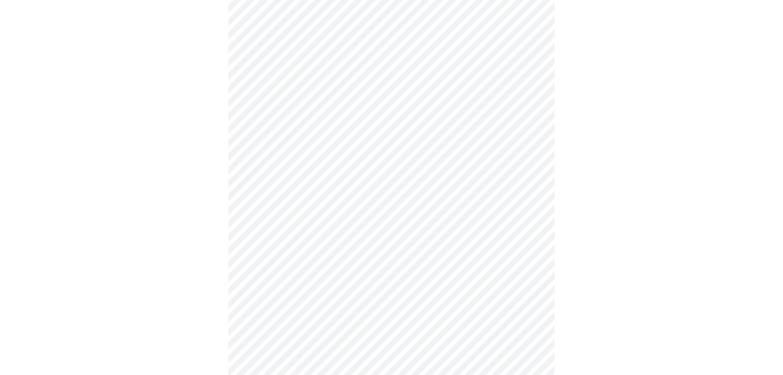
click at [252, 191] on body "MyMenopauseRx Appointments Messaging Labs Uploads Medications Community Refer a…" at bounding box center [391, 36] width 777 height 800
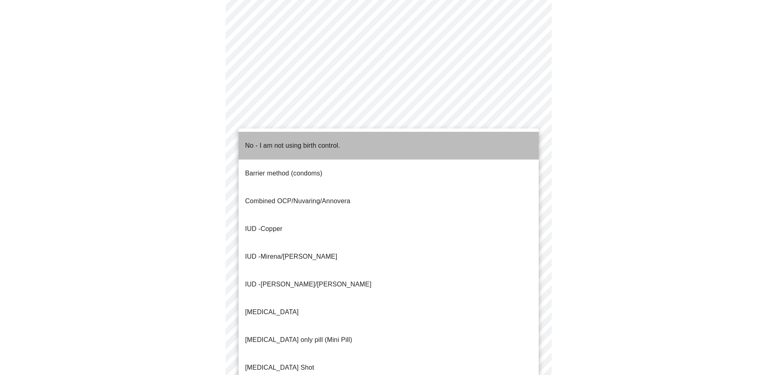
click at [261, 141] on p "No - I am not using birth control." at bounding box center [292, 146] width 95 height 10
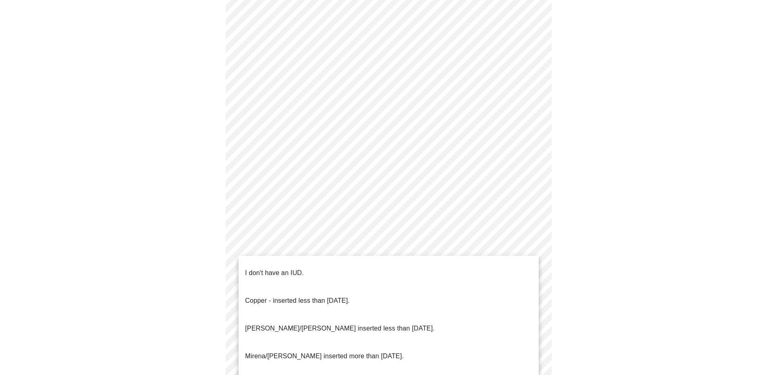
click at [251, 255] on body "MyMenopauseRx Appointments Messaging Labs Uploads Medications Community Refer a…" at bounding box center [391, 33] width 777 height 795
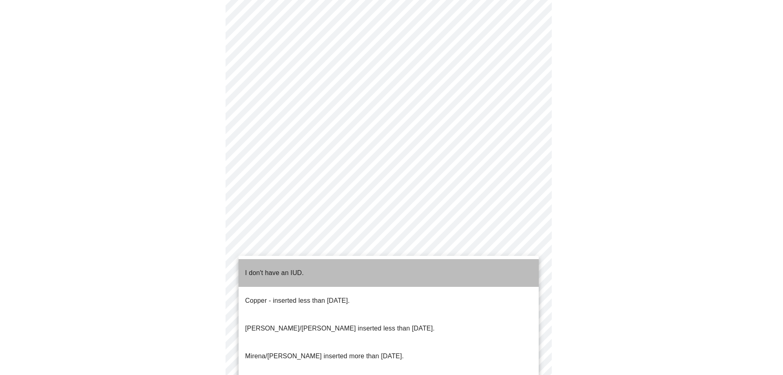
click at [257, 268] on p "I don't have an IUD." at bounding box center [274, 273] width 59 height 10
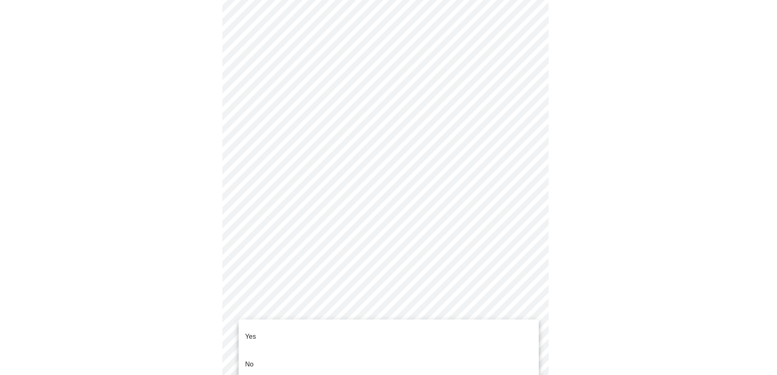
click at [261, 310] on body "MyMenopauseRx Appointments Messaging Labs Uploads Medications Community Refer a…" at bounding box center [388, 31] width 770 height 790
click at [253, 332] on p "Yes" at bounding box center [250, 337] width 11 height 10
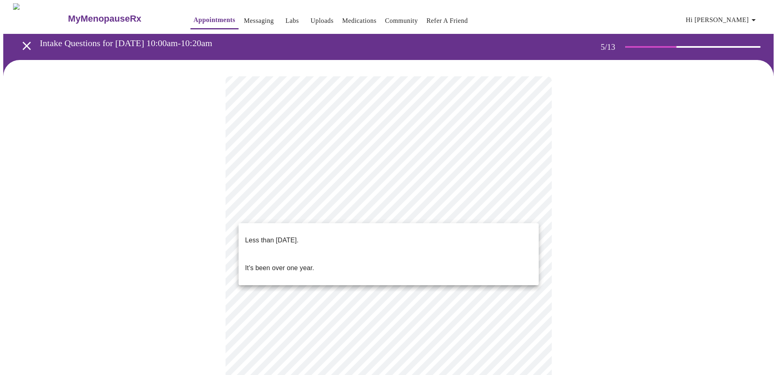
click at [255, 209] on body "MyMenopauseRx Appointments Messaging Labs Uploads Medications Community Refer a…" at bounding box center [391, 333] width 777 height 661
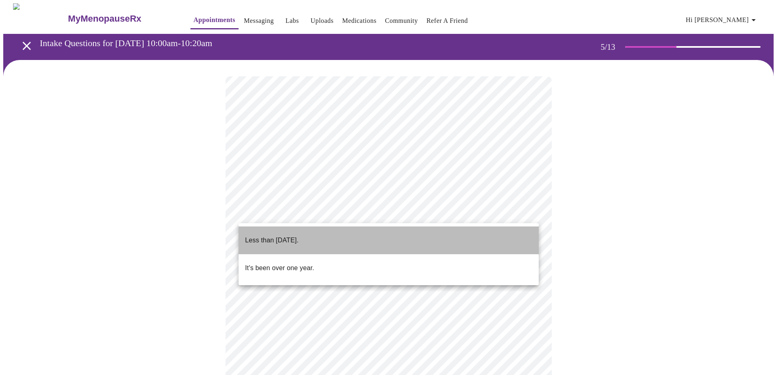
click at [255, 235] on p "Less than [DATE]." at bounding box center [271, 240] width 53 height 10
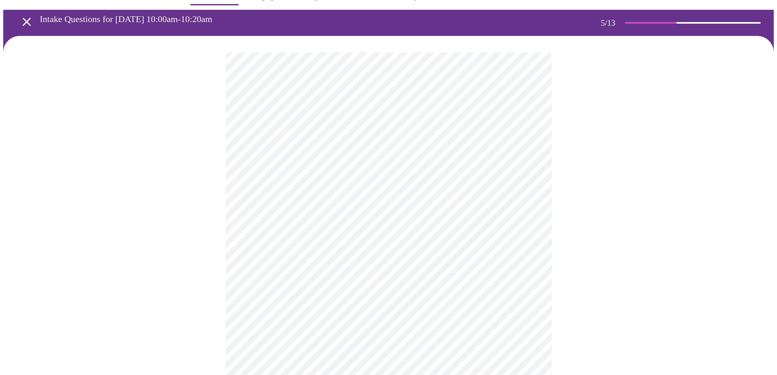
scroll to position [41, 0]
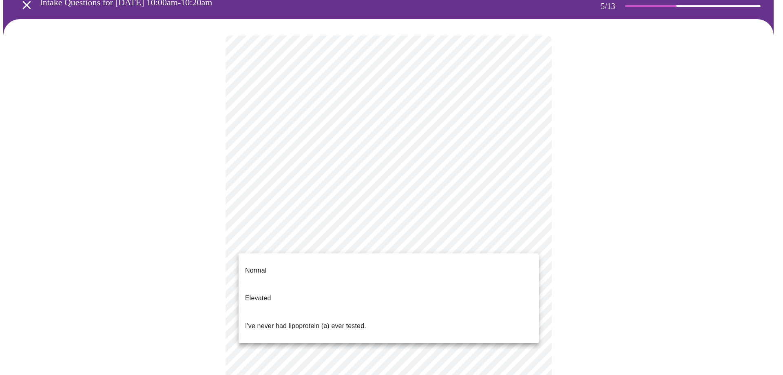
click at [264, 239] on body "MyMenopauseRx Appointments Messaging Labs Uploads Medications Community Refer a…" at bounding box center [391, 290] width 777 height 656
click at [260, 293] on p "Elevated" at bounding box center [258, 298] width 26 height 10
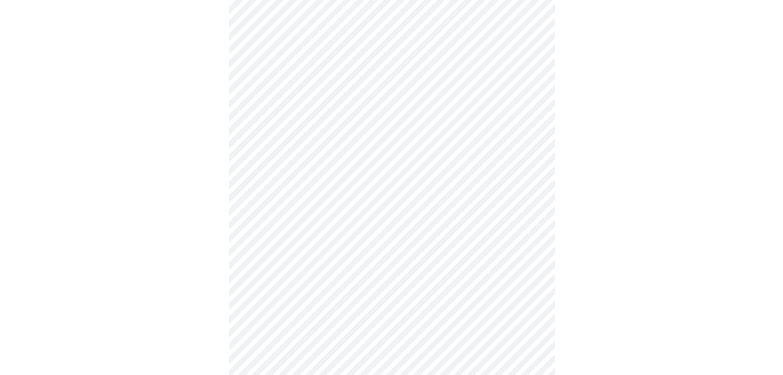
scroll to position [0, 0]
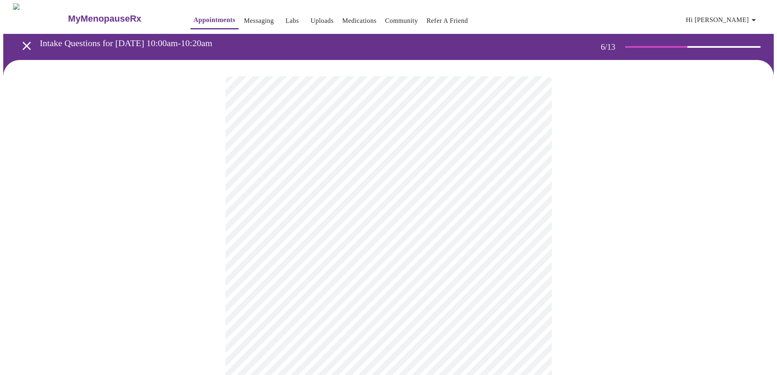
click at [274, 237] on body "MyMenopauseRx Appointments Messaging Labs Uploads Medications Community Refer a…" at bounding box center [388, 221] width 770 height 436
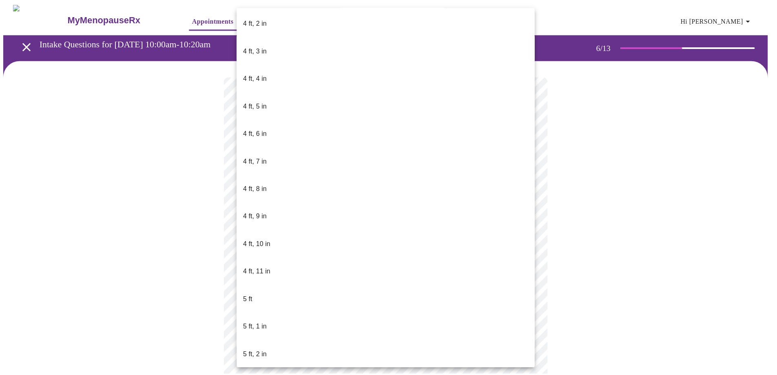
scroll to position [408, 0]
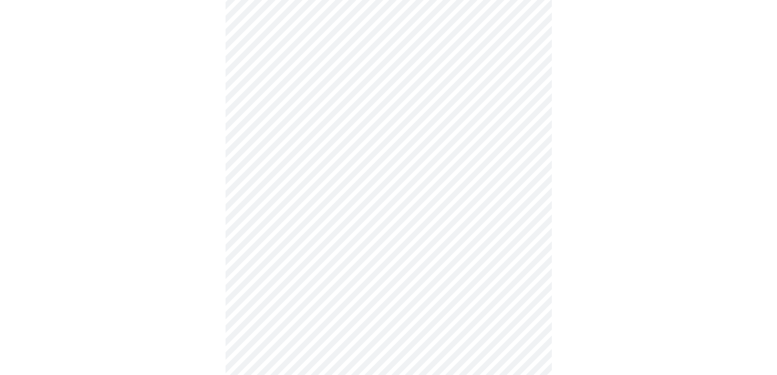
scroll to position [2080, 0]
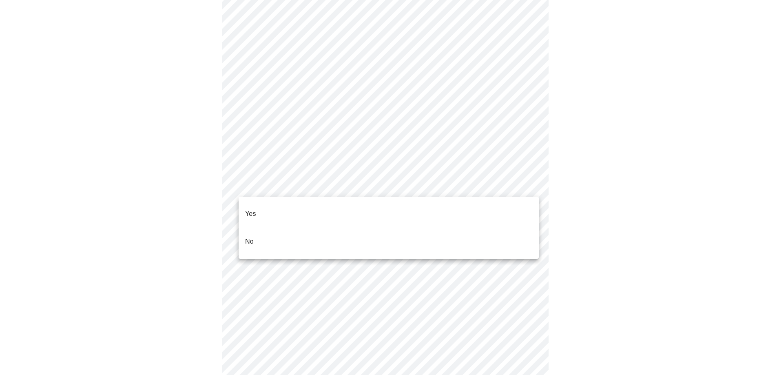
click at [261, 228] on li "No" at bounding box center [389, 242] width 300 height 28
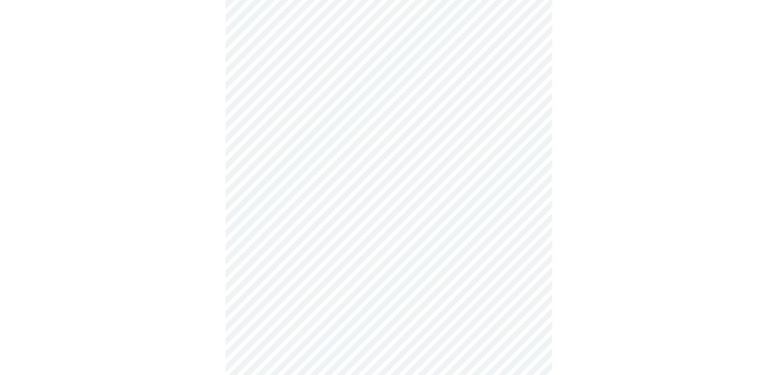
scroll to position [2162, 0]
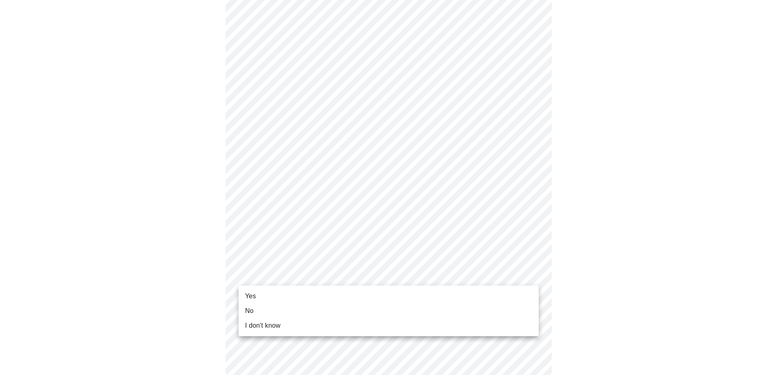
click at [264, 329] on span "I don't know" at bounding box center [262, 326] width 35 height 10
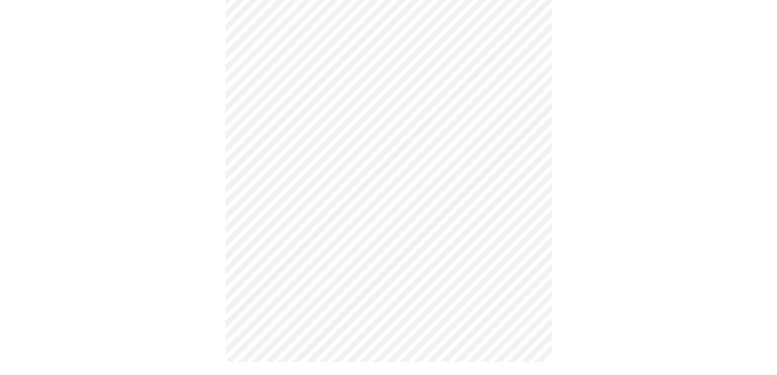
scroll to position [0, 0]
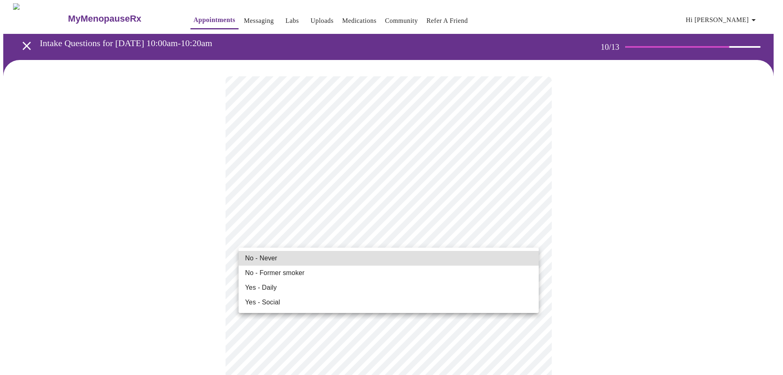
click at [266, 259] on span "No - Never" at bounding box center [261, 258] width 32 height 10
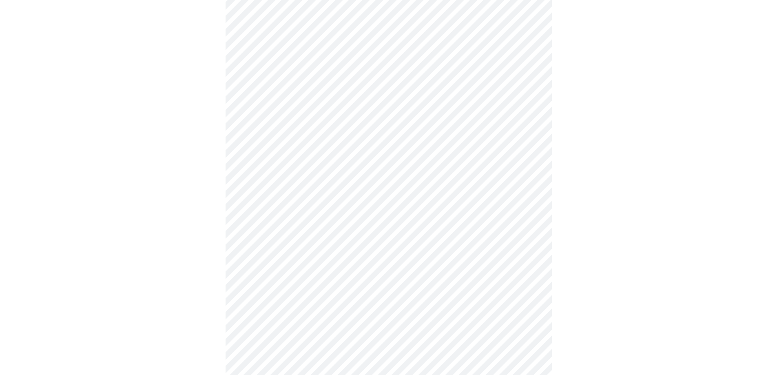
scroll to position [612, 0]
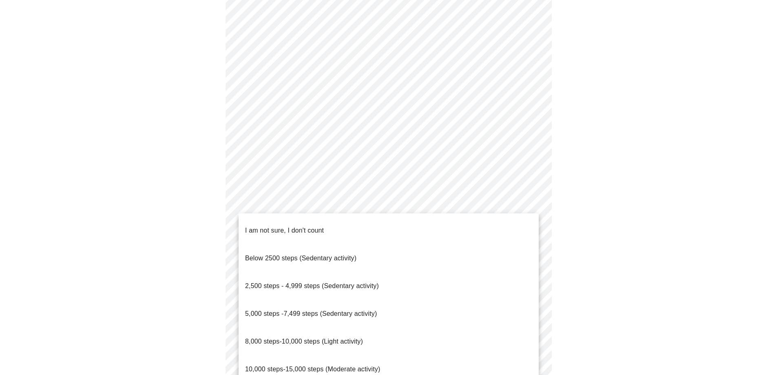
click at [271, 310] on span "5,000 steps -7,499 steps (Sedentary activity)" at bounding box center [311, 313] width 132 height 7
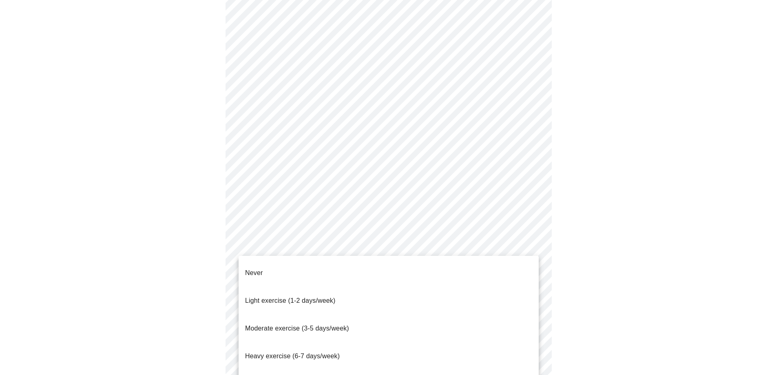
click at [262, 325] on span "Moderate exercise (3-5 days/week)" at bounding box center [297, 328] width 104 height 7
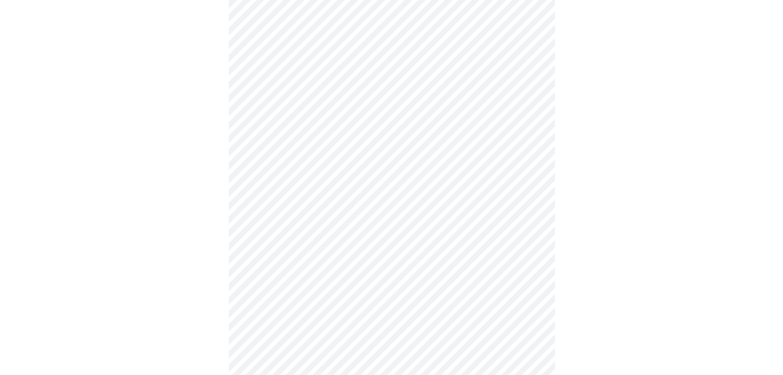
scroll to position [684, 0]
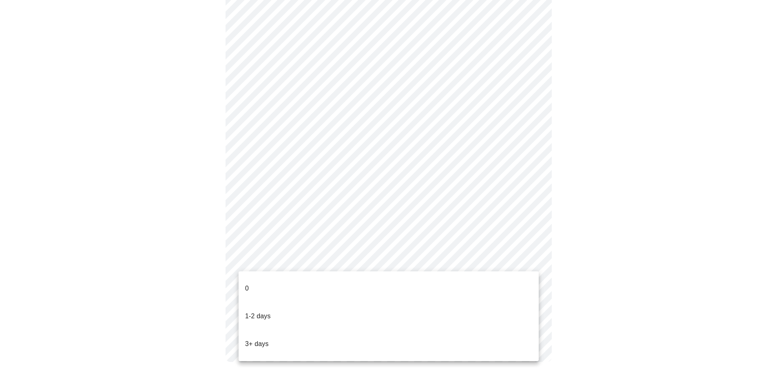
click at [290, 277] on li "0" at bounding box center [389, 288] width 300 height 28
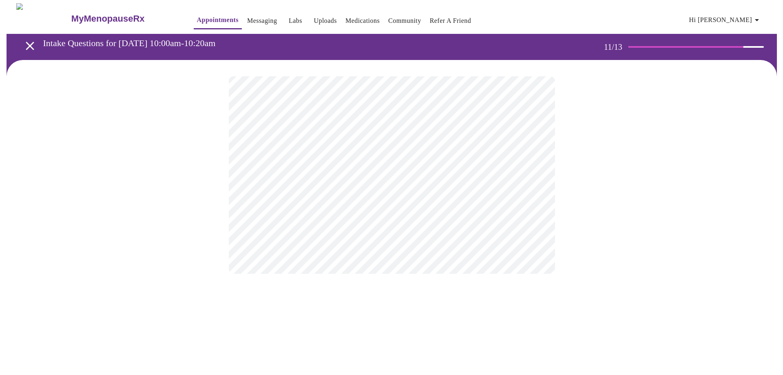
scroll to position [0, 0]
click at [286, 171] on body "MyMenopauseRx Appointments Messaging Labs Uploads Medications Community Refer a…" at bounding box center [391, 138] width 777 height 271
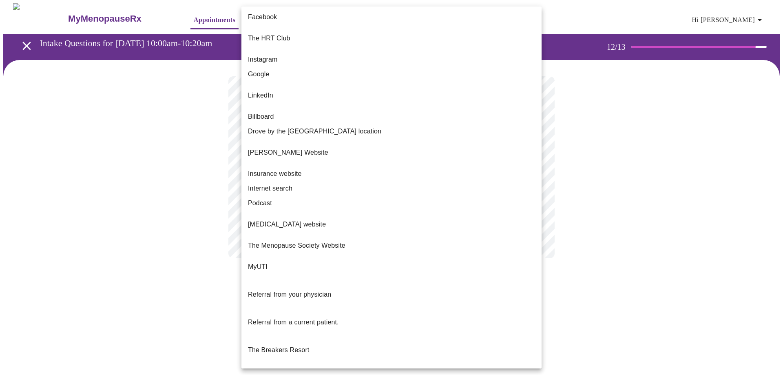
click at [701, 154] on div at bounding box center [391, 187] width 783 height 375
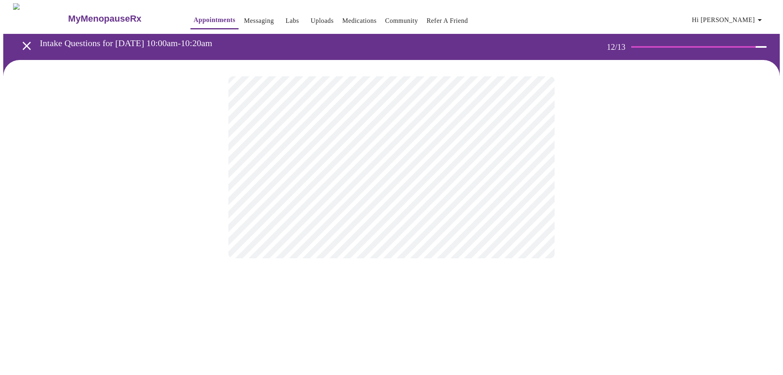
click at [291, 164] on body "MyMenopauseRx Appointments Messaging Labs Uploads Medications Community Refer a…" at bounding box center [391, 138] width 777 height 271
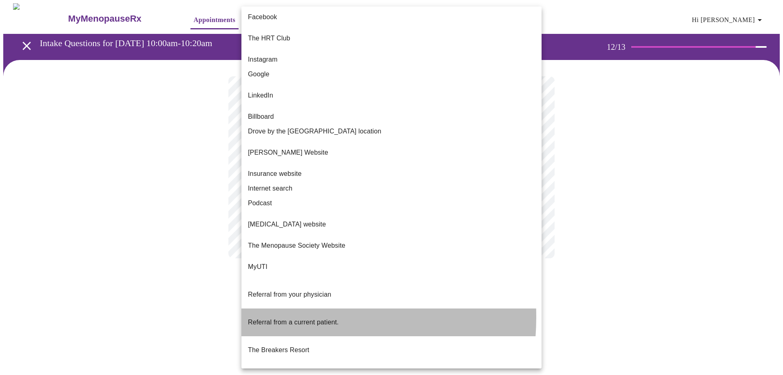
click at [263, 319] on span "Referral from a current patient." at bounding box center [293, 322] width 91 height 7
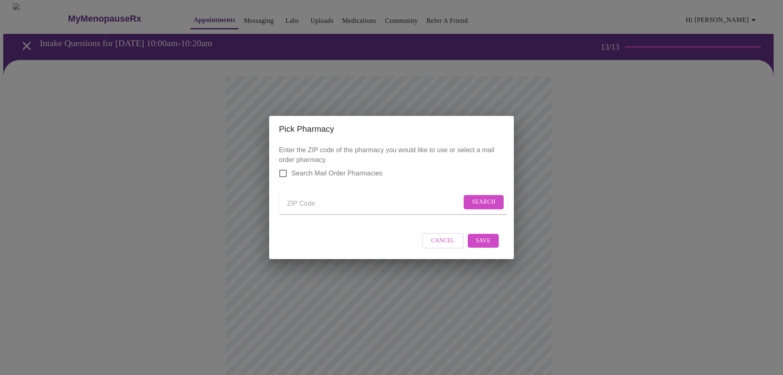
click at [297, 199] on input "Send a message to your care team" at bounding box center [374, 203] width 175 height 13
type input "60047"
click at [485, 198] on span "Search" at bounding box center [484, 202] width 24 height 10
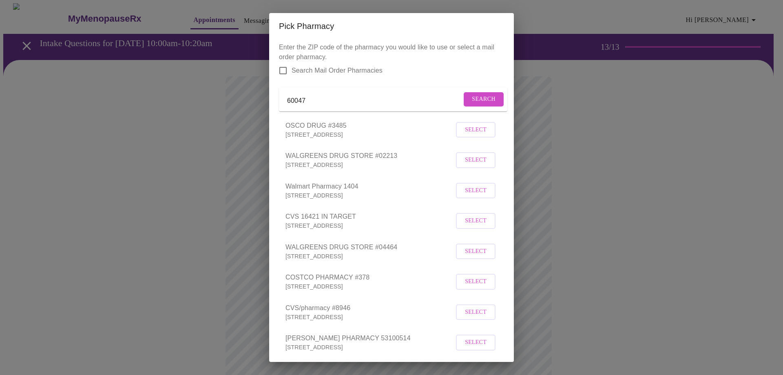
click at [468, 226] on span "Select" at bounding box center [476, 221] width 22 height 10
click at [600, 117] on div "Pick Pharmacy Enter the ZIP code of the pharmacy you would like to use or selec…" at bounding box center [391, 187] width 783 height 375
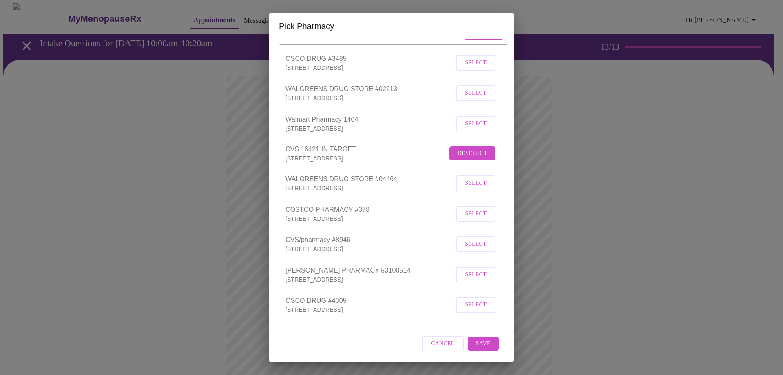
click at [478, 344] on span "Save" at bounding box center [483, 344] width 15 height 10
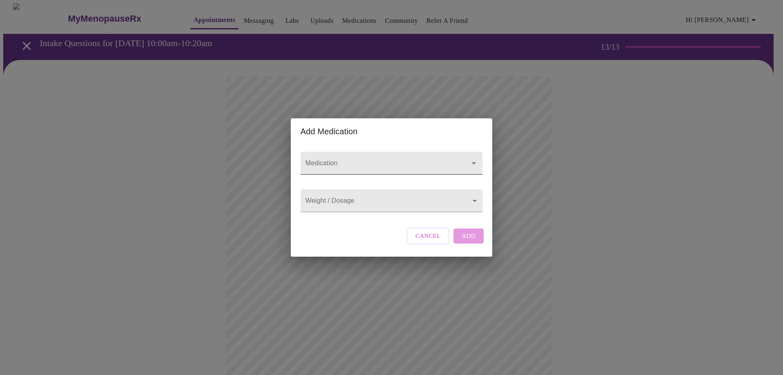
click at [342, 159] on input "Medication" at bounding box center [380, 166] width 152 height 15
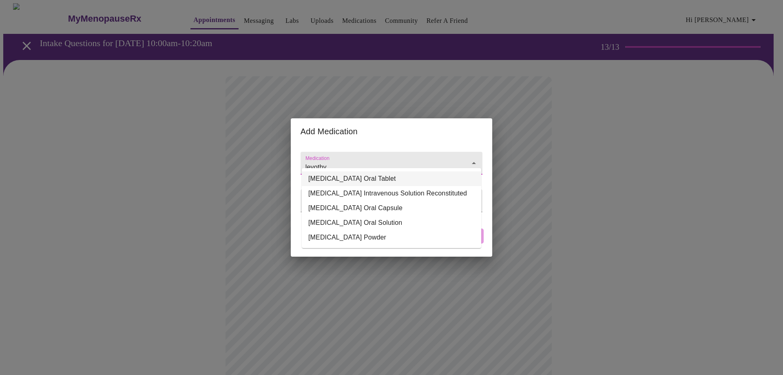
click at [346, 181] on li "[MEDICAL_DATA] Oral Tablet" at bounding box center [391, 178] width 179 height 15
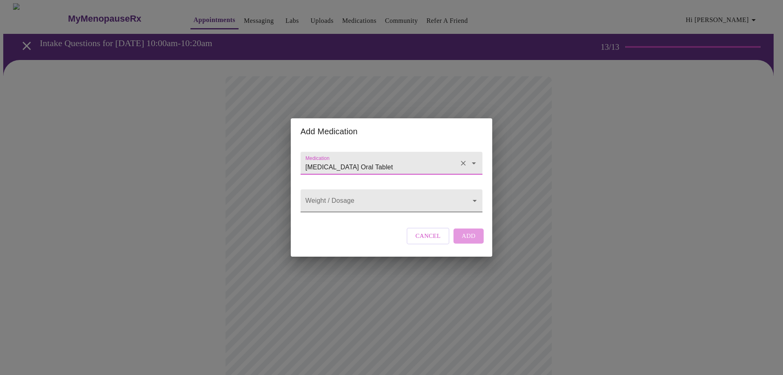
type input "[MEDICAL_DATA] Oral Tablet"
click at [333, 198] on body "MyMenopauseRx Appointments Messaging Labs Uploads Medications Community Refer a…" at bounding box center [391, 309] width 777 height 613
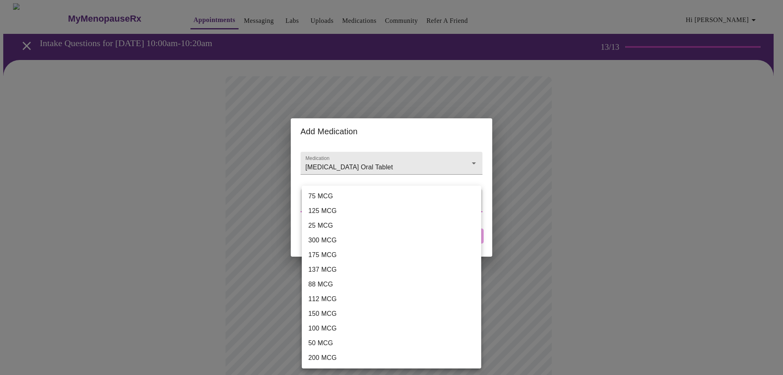
click at [332, 193] on li "75 MCG" at bounding box center [395, 196] width 186 height 15
type input "75 MCG"
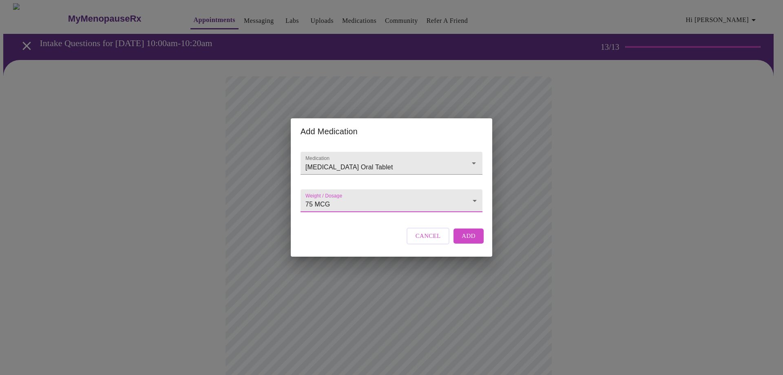
click at [475, 243] on button "Add" at bounding box center [469, 235] width 30 height 15
click at [321, 165] on input "Medication" at bounding box center [380, 166] width 152 height 15
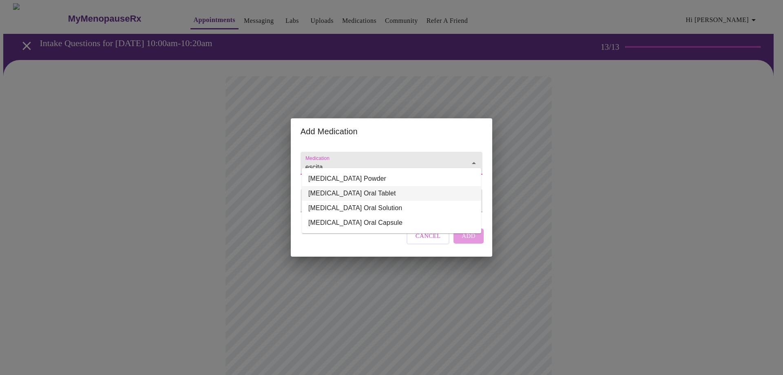
click at [336, 194] on li "[MEDICAL_DATA] Oral Tablet" at bounding box center [391, 193] width 179 height 15
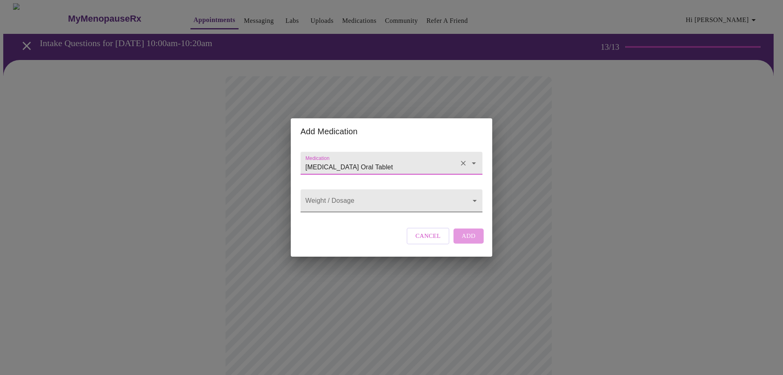
type input "[MEDICAL_DATA] Oral Tablet"
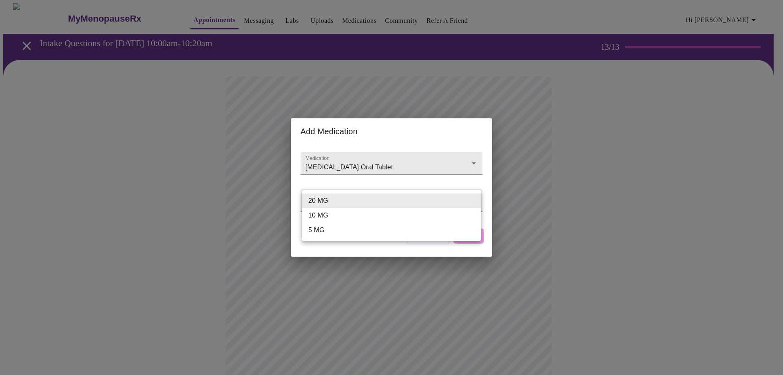
click at [324, 204] on body "MyMenopauseRx Appointments Messaging Labs Uploads Medications Community Refer a…" at bounding box center [391, 318] width 777 height 631
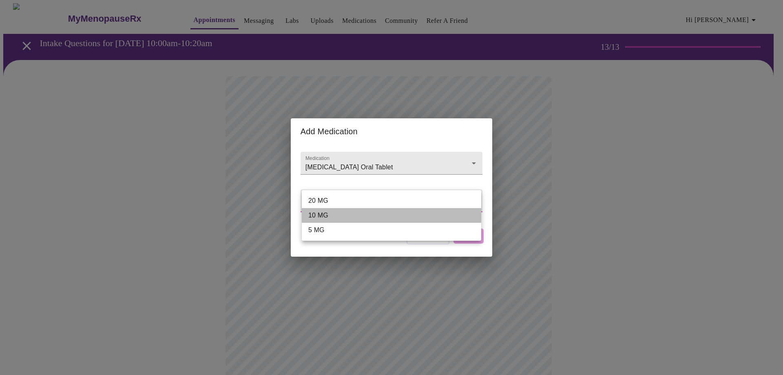
click at [324, 216] on li "10 MG" at bounding box center [391, 215] width 179 height 15
type input "10 MG"
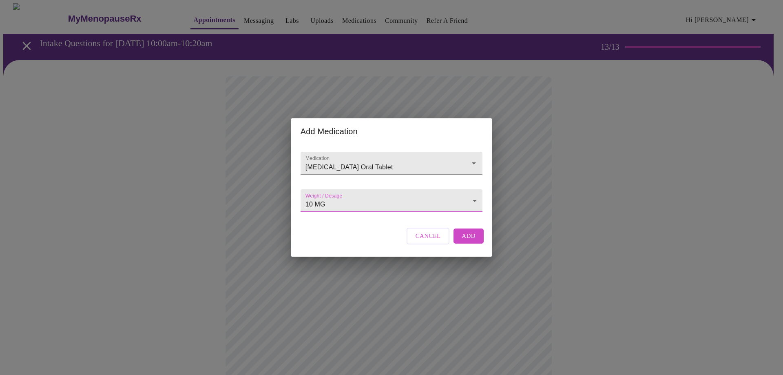
click at [471, 241] on span "Add" at bounding box center [469, 235] width 14 height 11
click at [332, 159] on input "Medication" at bounding box center [380, 166] width 152 height 15
click at [345, 161] on input "montelk" at bounding box center [380, 166] width 152 height 15
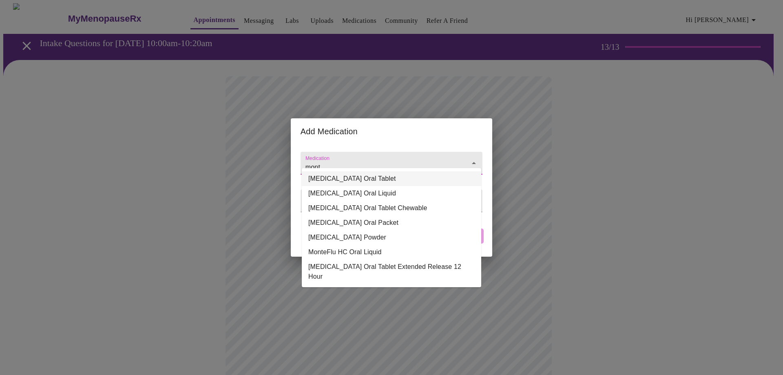
click at [343, 177] on li "[MEDICAL_DATA] Oral Tablet" at bounding box center [391, 178] width 179 height 15
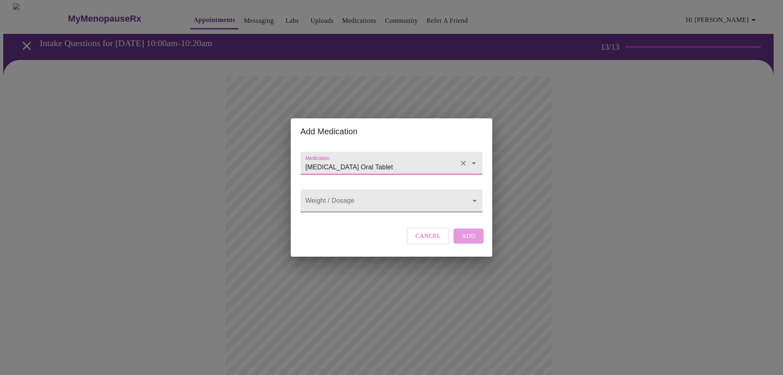
type input "[MEDICAL_DATA] Oral Tablet"
click at [341, 200] on body "MyMenopauseRx Appointments Messaging Labs Uploads Medications Community Refer a…" at bounding box center [391, 334] width 777 height 662
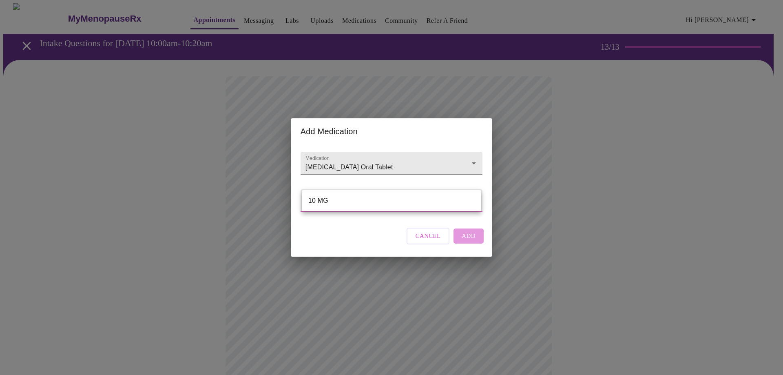
click at [333, 201] on li "10 MG" at bounding box center [391, 200] width 179 height 15
type input "10 MG"
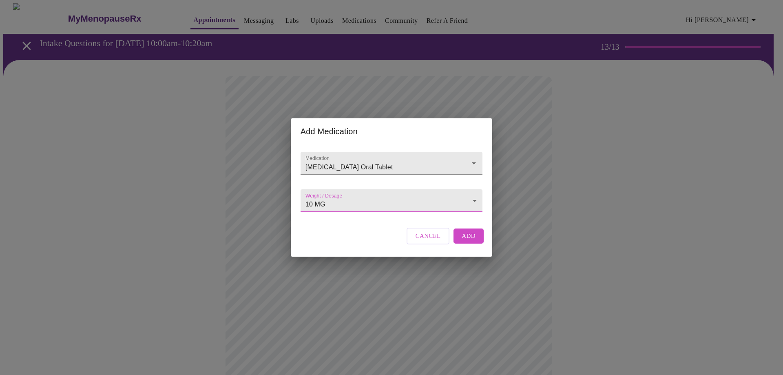
click at [464, 241] on span "Add" at bounding box center [469, 235] width 14 height 11
click at [329, 159] on input "Medication" at bounding box center [380, 166] width 152 height 15
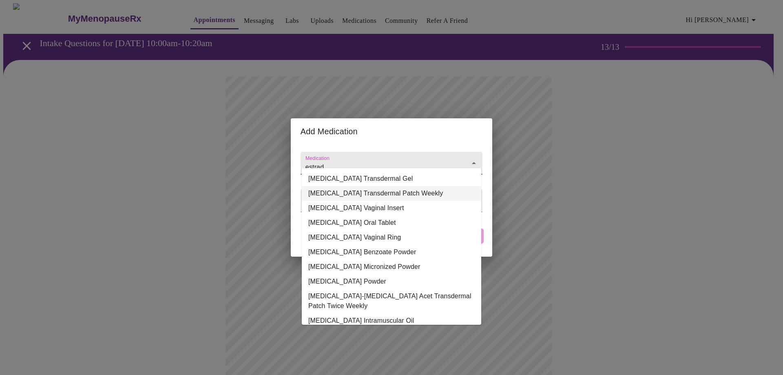
click at [362, 192] on li "[MEDICAL_DATA] Transdermal Patch Weekly" at bounding box center [391, 193] width 179 height 15
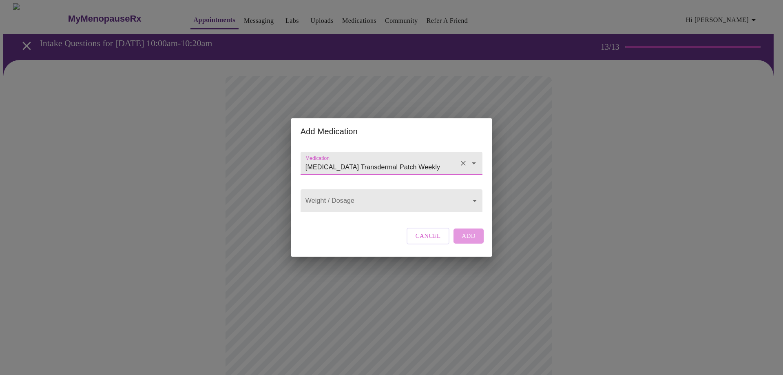
type input "[MEDICAL_DATA] Transdermal Patch Weekly"
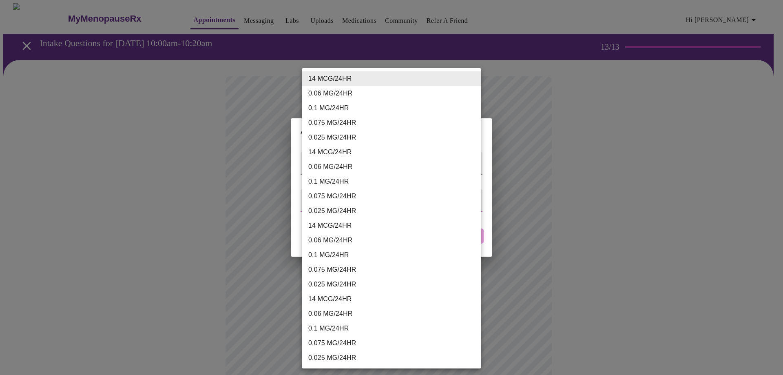
click at [343, 201] on body "MyMenopauseRx Appointments Messaging Labs Uploads Medications Community Refer a…" at bounding box center [391, 349] width 777 height 692
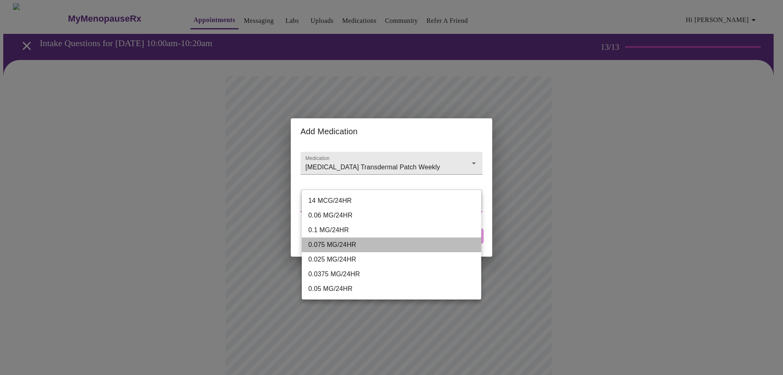
click at [332, 244] on li "0.075 MG/24HR" at bounding box center [391, 244] width 179 height 15
type input "0.075 MG/24HR"
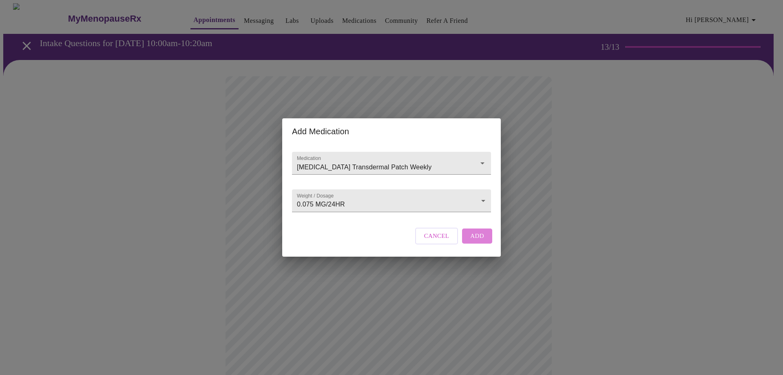
click at [467, 243] on button "Add" at bounding box center [477, 235] width 30 height 15
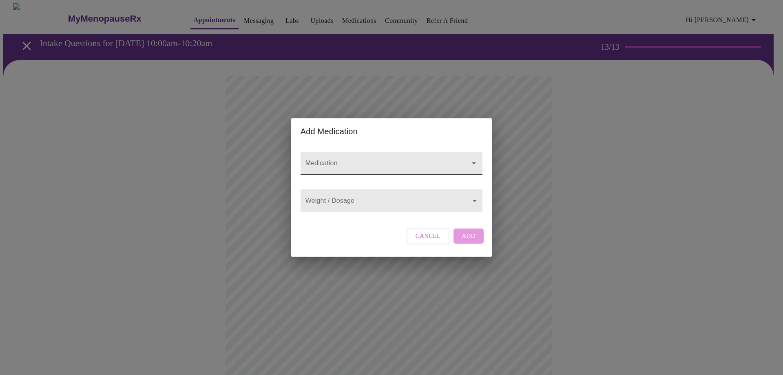
click at [327, 159] on input "Medication" at bounding box center [380, 166] width 152 height 15
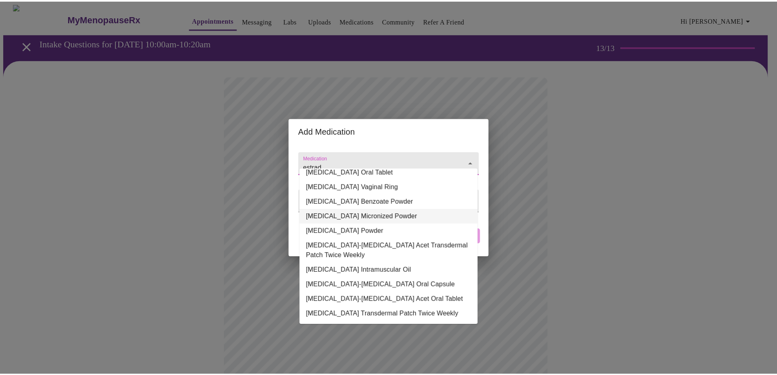
scroll to position [57, 0]
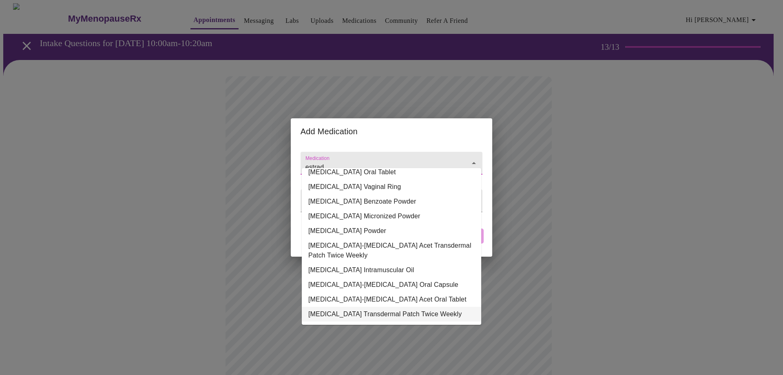
click at [370, 307] on li "[MEDICAL_DATA] Transdermal Patch Twice Weekly" at bounding box center [391, 314] width 179 height 15
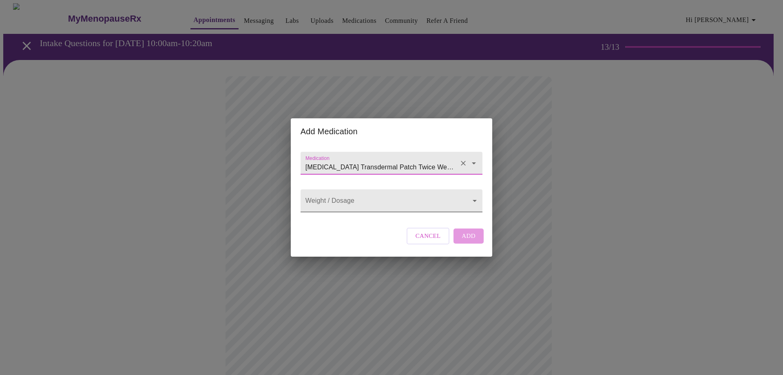
type input "[MEDICAL_DATA] Transdermal Patch Twice Weekly"
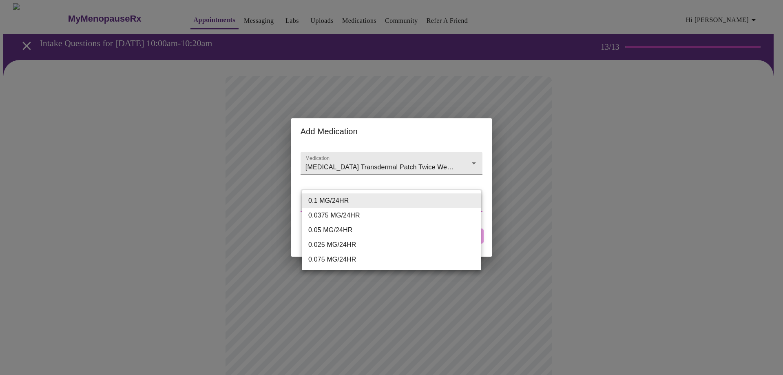
click at [355, 207] on body "MyMenopauseRx Appointments Messaging Labs Uploads Medications Community Refer a…" at bounding box center [391, 364] width 777 height 722
click at [326, 261] on li "0.075 MG/24HR" at bounding box center [391, 259] width 179 height 15
type input "0.075 MG/24HR"
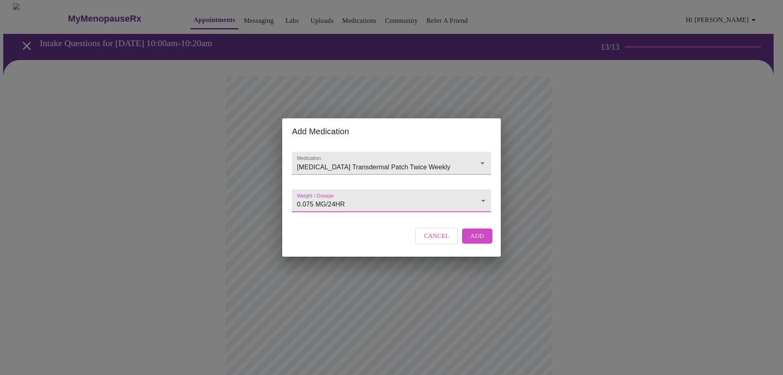
click at [478, 241] on span "Add" at bounding box center [477, 235] width 14 height 11
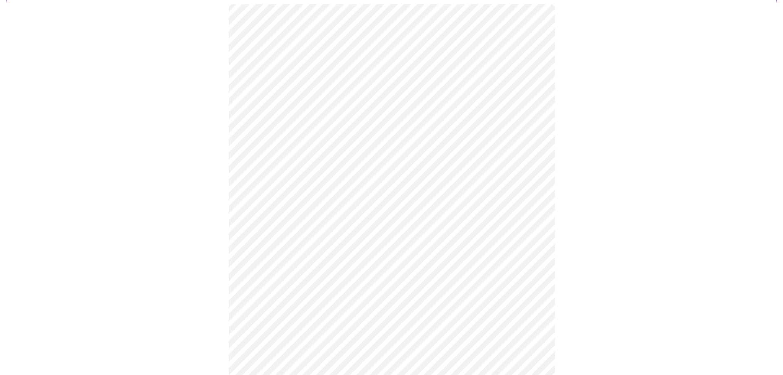
scroll to position [41, 0]
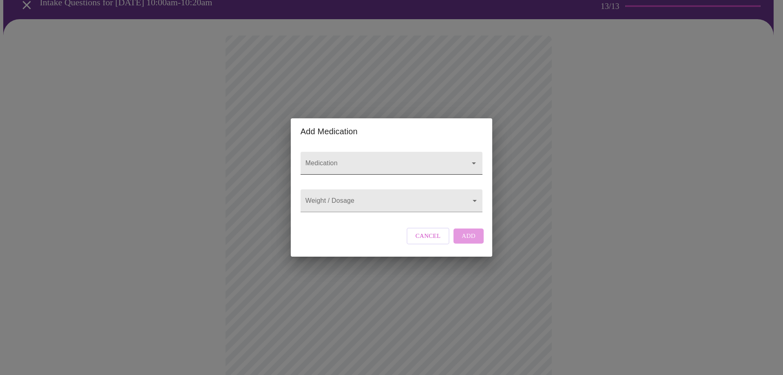
click at [331, 160] on input "Medication" at bounding box center [380, 166] width 152 height 15
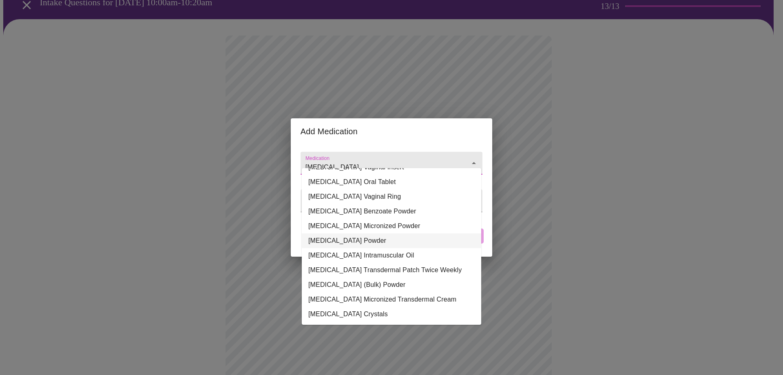
scroll to position [47, 0]
click at [353, 292] on li "[MEDICAL_DATA] Micronized Transdermal Cream" at bounding box center [391, 299] width 179 height 15
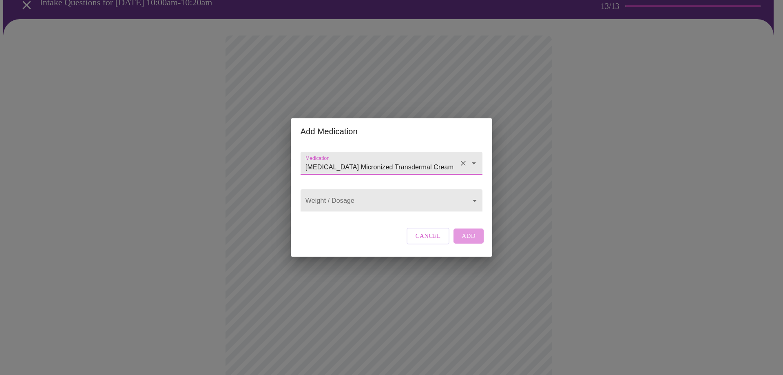
type input "[MEDICAL_DATA] Micronized Transdermal Cream"
click at [324, 199] on body "MyMenopauseRx Appointments Messaging Labs Uploads Medications Community Refer a…" at bounding box center [391, 323] width 777 height 722
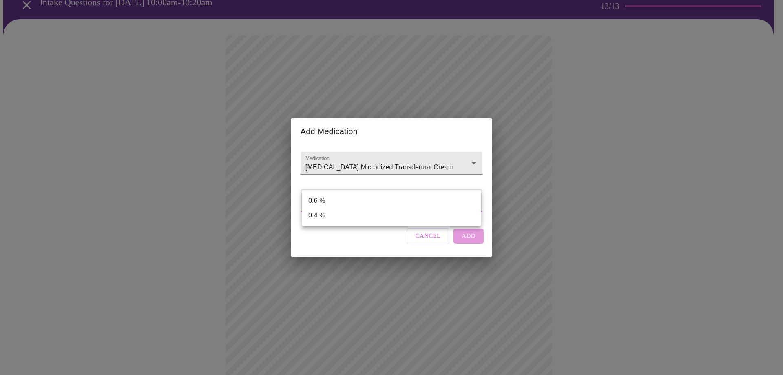
click at [363, 161] on div at bounding box center [391, 187] width 783 height 375
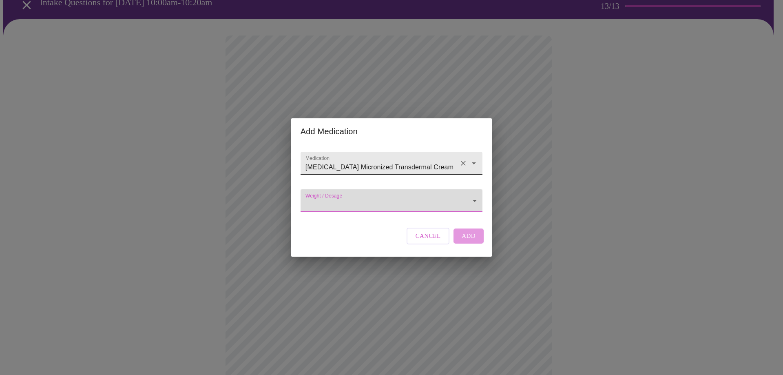
click at [465, 159] on icon "Clear" at bounding box center [463, 163] width 8 height 8
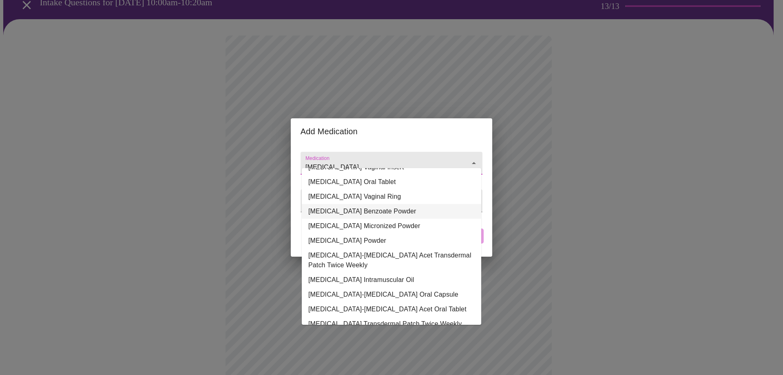
scroll to position [57, 0]
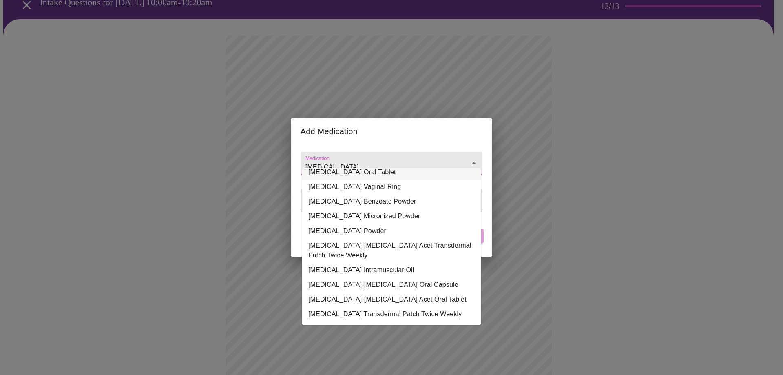
drag, startPoint x: 333, startPoint y: 157, endPoint x: 277, endPoint y: 159, distance: 56.3
click at [277, 161] on div "Add Medication Medication [MEDICAL_DATA] Weight / Dosage ​ Cancel Add" at bounding box center [391, 187] width 783 height 375
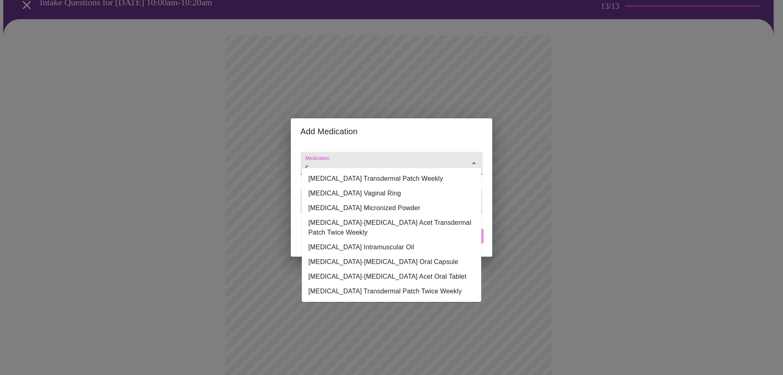
scroll to position [0, 0]
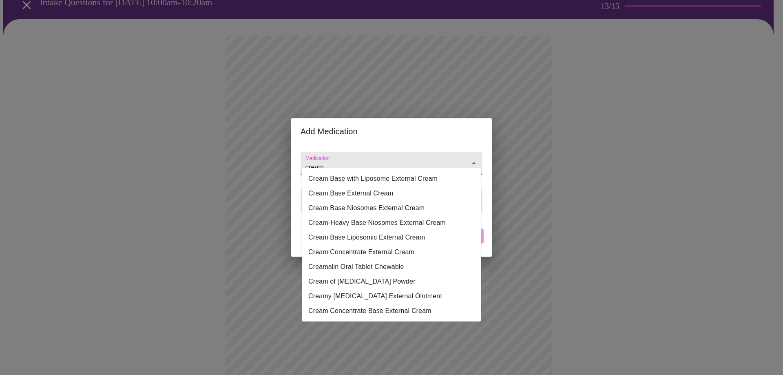
click at [305, 160] on input "cream" at bounding box center [380, 166] width 152 height 15
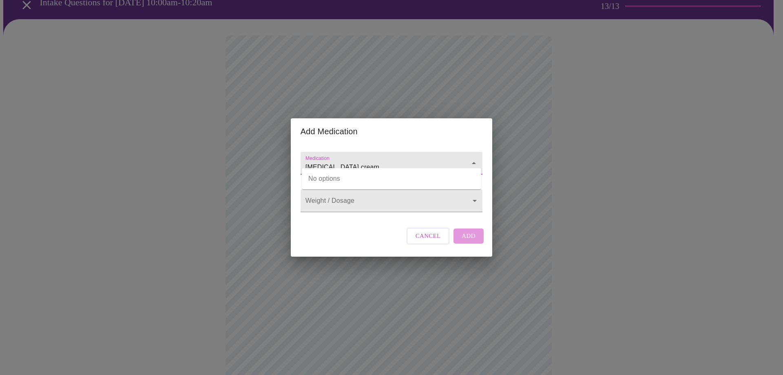
click at [366, 159] on input "[MEDICAL_DATA] cream" at bounding box center [380, 166] width 152 height 15
drag, startPoint x: 336, startPoint y: 159, endPoint x: 252, endPoint y: 162, distance: 83.7
click at [252, 162] on div "Add Medication Medication [MEDICAL_DATA] cream Weight / Dosage ​ Cancel Add" at bounding box center [391, 187] width 783 height 375
click at [342, 179] on li "Vaginal Cream Vaginal Cream" at bounding box center [391, 178] width 179 height 15
type input "Vaginal Cream Vaginal Cream"
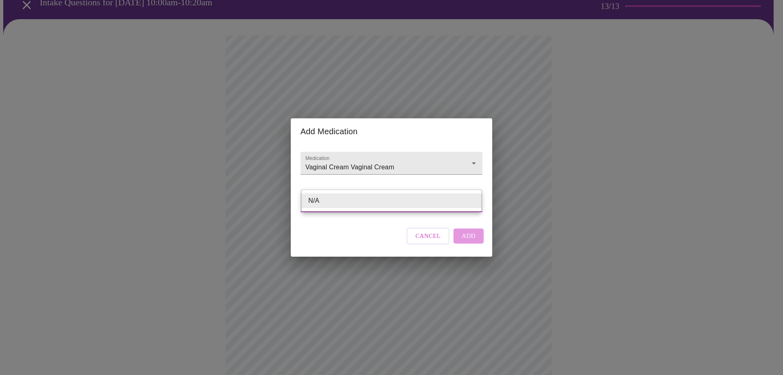
click at [332, 199] on body "MyMenopauseRx Appointments Messaging Labs Uploads Medications Community Refer a…" at bounding box center [391, 323] width 777 height 722
click at [332, 199] on li "N/A" at bounding box center [391, 200] width 179 height 15
type input "N/A"
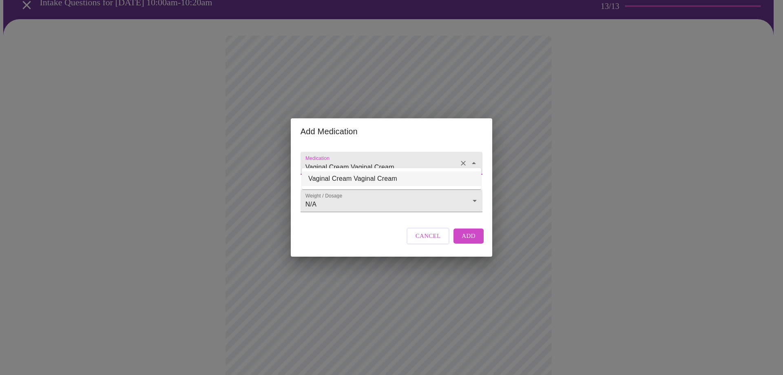
click at [388, 159] on input "Vaginal Cream Vaginal Cream" at bounding box center [380, 166] width 152 height 15
click at [461, 159] on icon "Clear" at bounding box center [463, 163] width 8 height 8
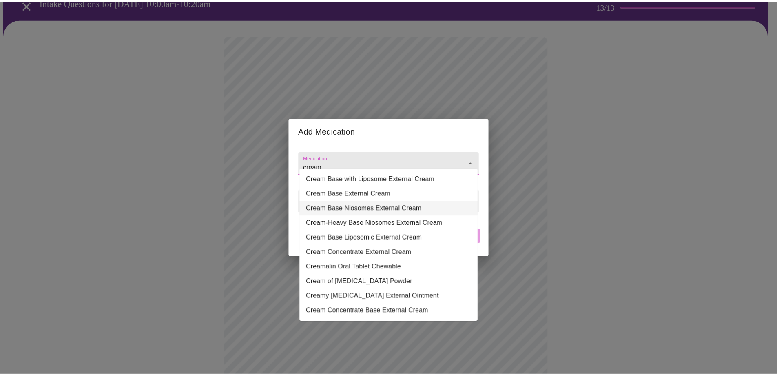
scroll to position [3, 0]
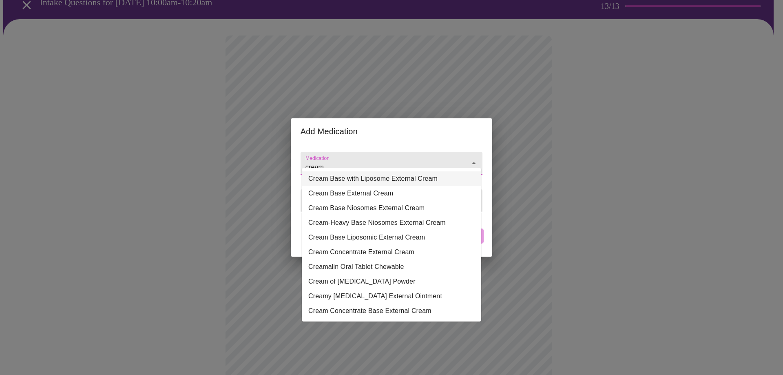
type input "cream"
click at [418, 128] on h2 "Add Medication" at bounding box center [392, 131] width 182 height 13
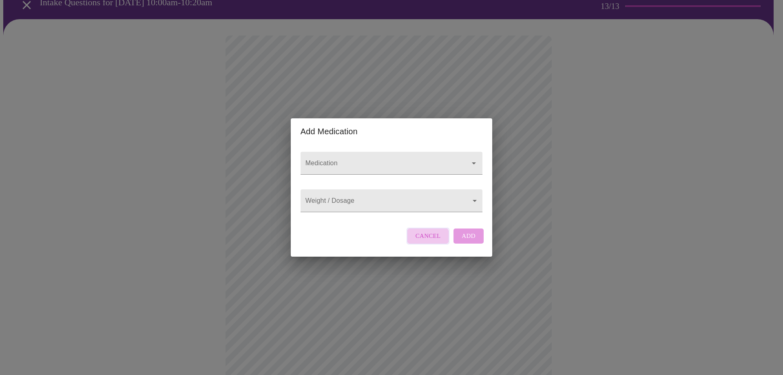
click at [419, 241] on span "Cancel" at bounding box center [428, 235] width 25 height 11
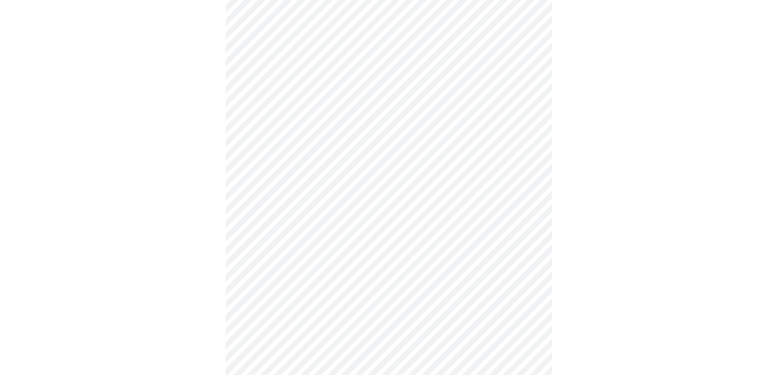
scroll to position [163, 0]
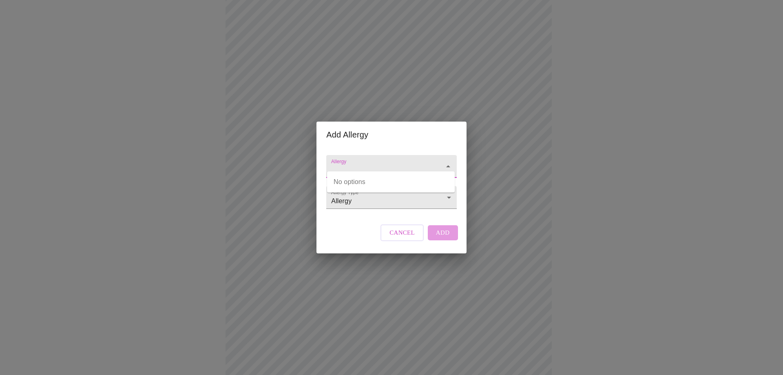
click at [343, 166] on input "Allergy" at bounding box center [380, 170] width 100 height 15
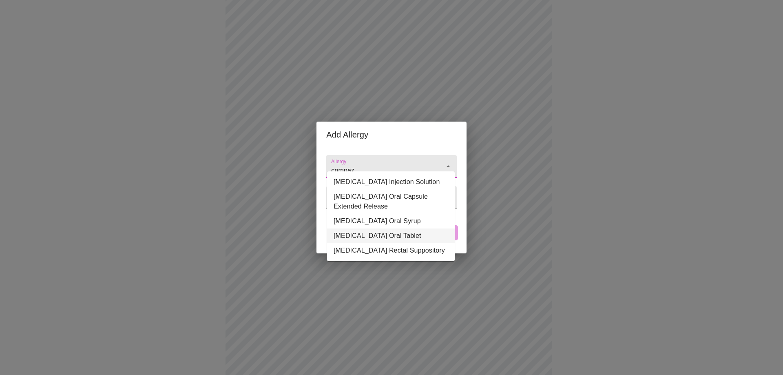
click at [347, 236] on li "[MEDICAL_DATA] Oral Tablet" at bounding box center [391, 235] width 128 height 15
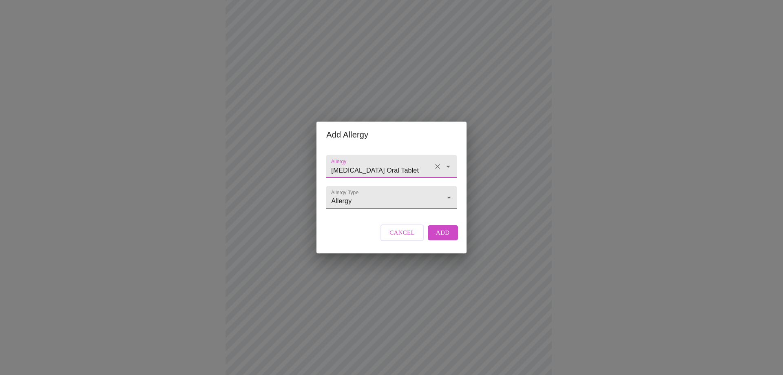
type input "[MEDICAL_DATA] Oral Tablet"
click at [375, 207] on body "MyMenopauseRx Appointments Messaging Labs Uploads Medications Community Refer a…" at bounding box center [391, 201] width 777 height 722
click at [376, 199] on li "Allergy" at bounding box center [392, 197] width 128 height 15
click at [373, 200] on body "MyMenopauseRx Appointments Messaging Labs Uploads Medications Community Refer a…" at bounding box center [391, 201] width 777 height 722
click at [364, 212] on li "Adverse Reaction" at bounding box center [392, 212] width 128 height 15
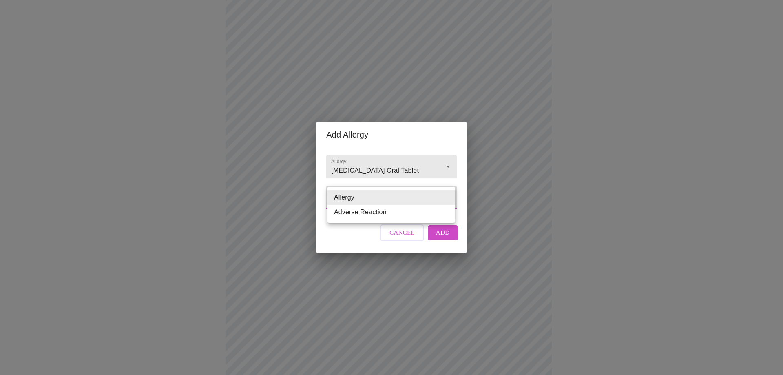
type input "Adverse Reaction"
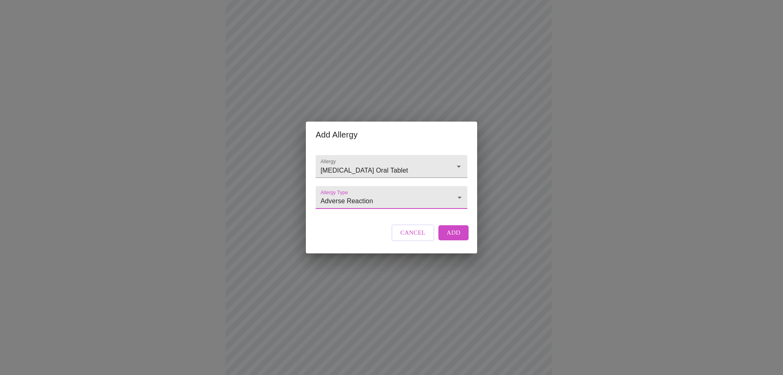
click at [449, 238] on span "Add" at bounding box center [454, 232] width 14 height 11
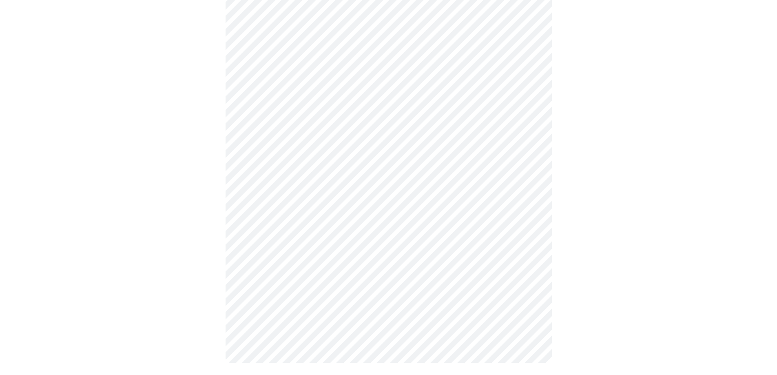
scroll to position [331, 0]
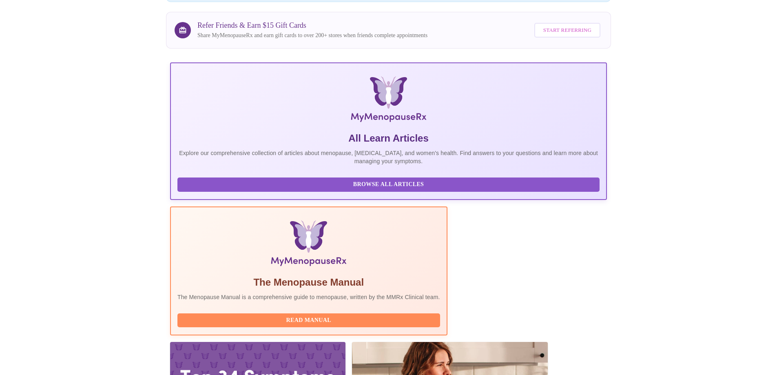
scroll to position [114, 0]
